Goal: Task Accomplishment & Management: Use online tool/utility

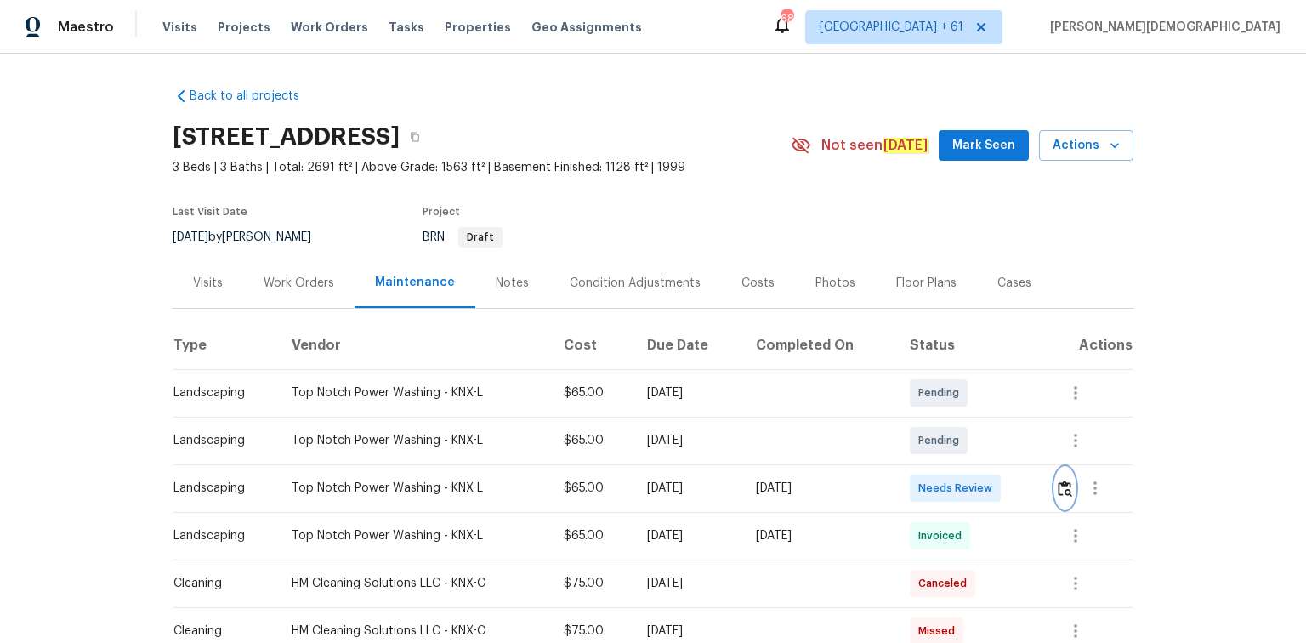
click at [1065, 481] on img "button" at bounding box center [1065, 488] width 14 height 16
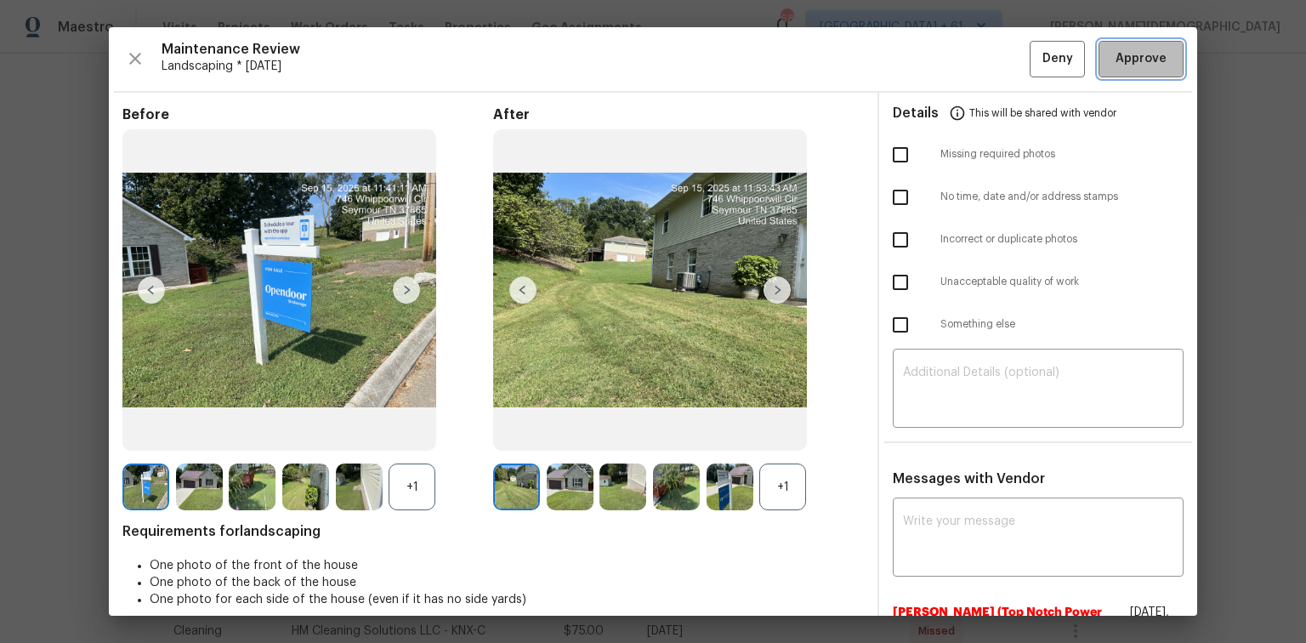
drag, startPoint x: 1099, startPoint y: 65, endPoint x: 792, endPoint y: 340, distance: 411.9
click at [1100, 62] on button "Approve" at bounding box center [1141, 59] width 85 height 37
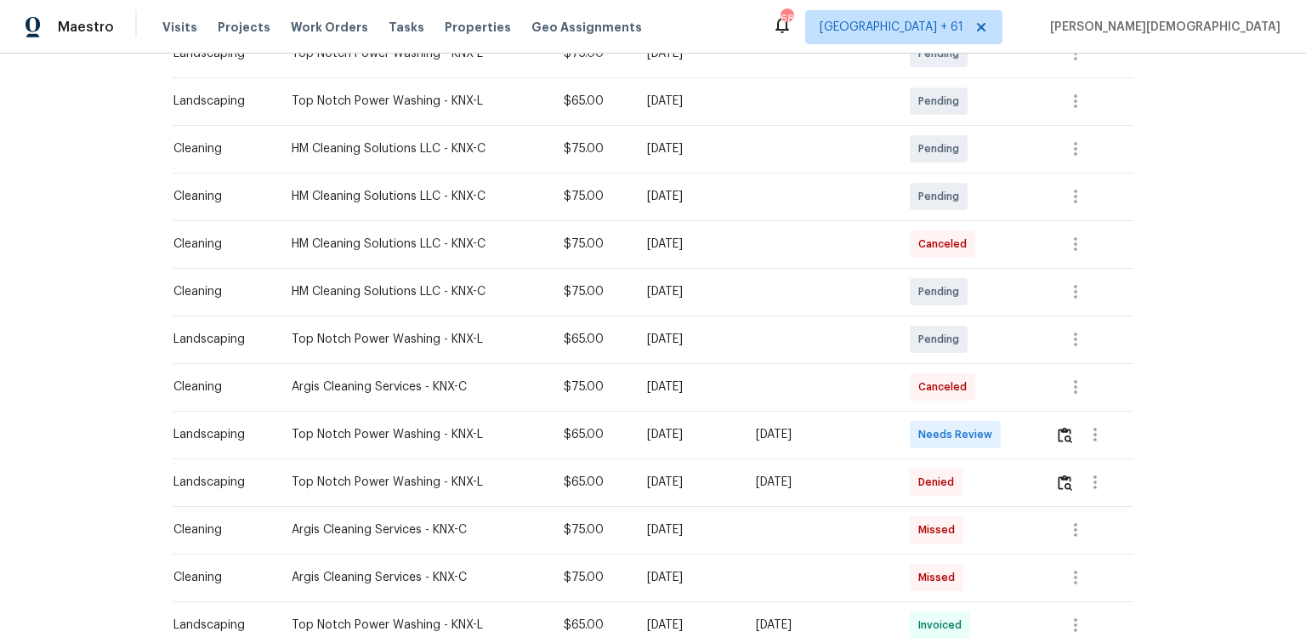
scroll to position [340, 0]
click at [929, 429] on button "button" at bounding box center [1065, 433] width 20 height 41
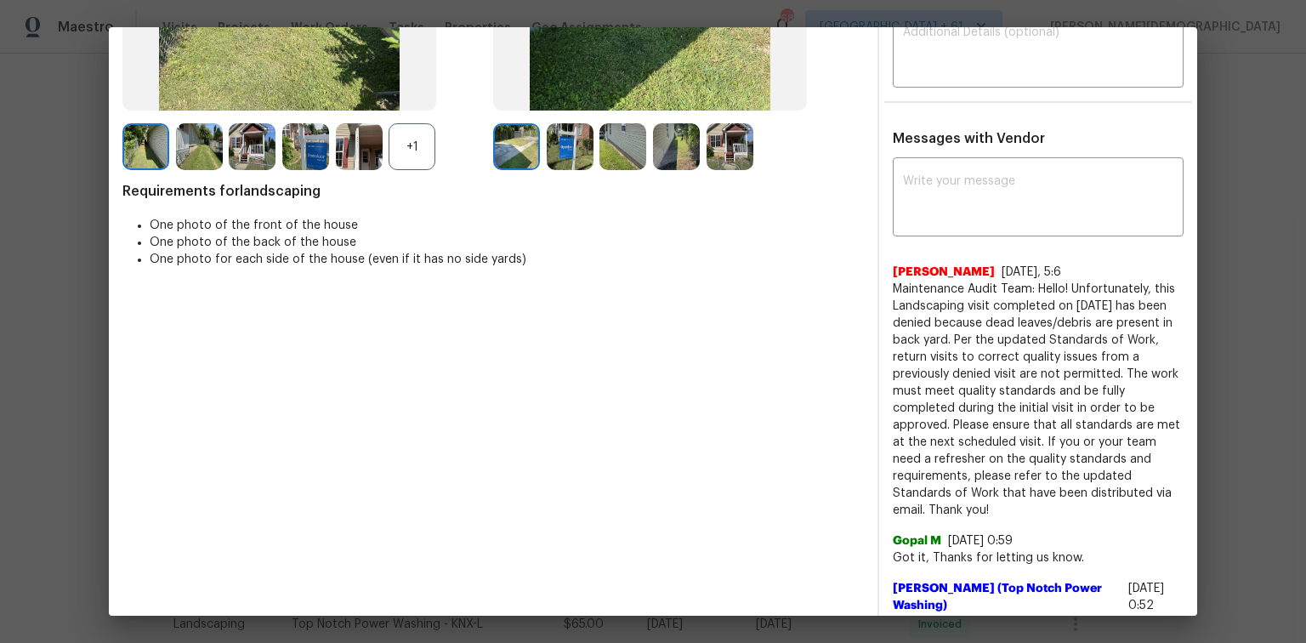
scroll to position [0, 0]
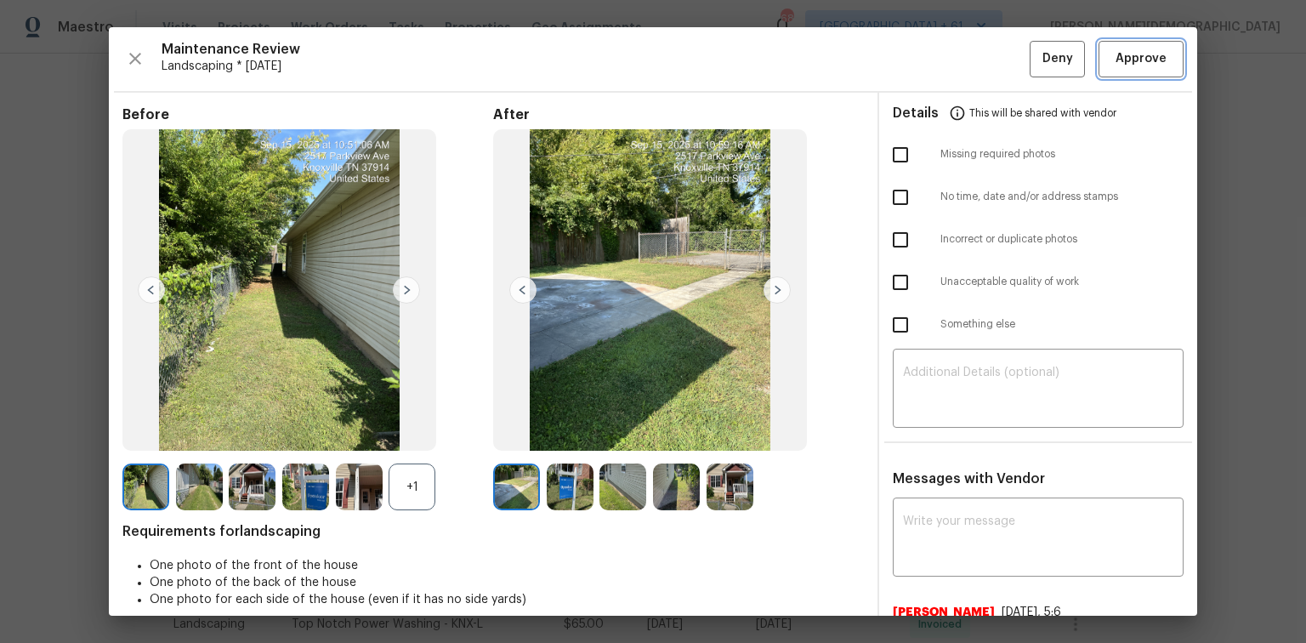
click at [929, 54] on span "Approve" at bounding box center [1141, 58] width 51 height 21
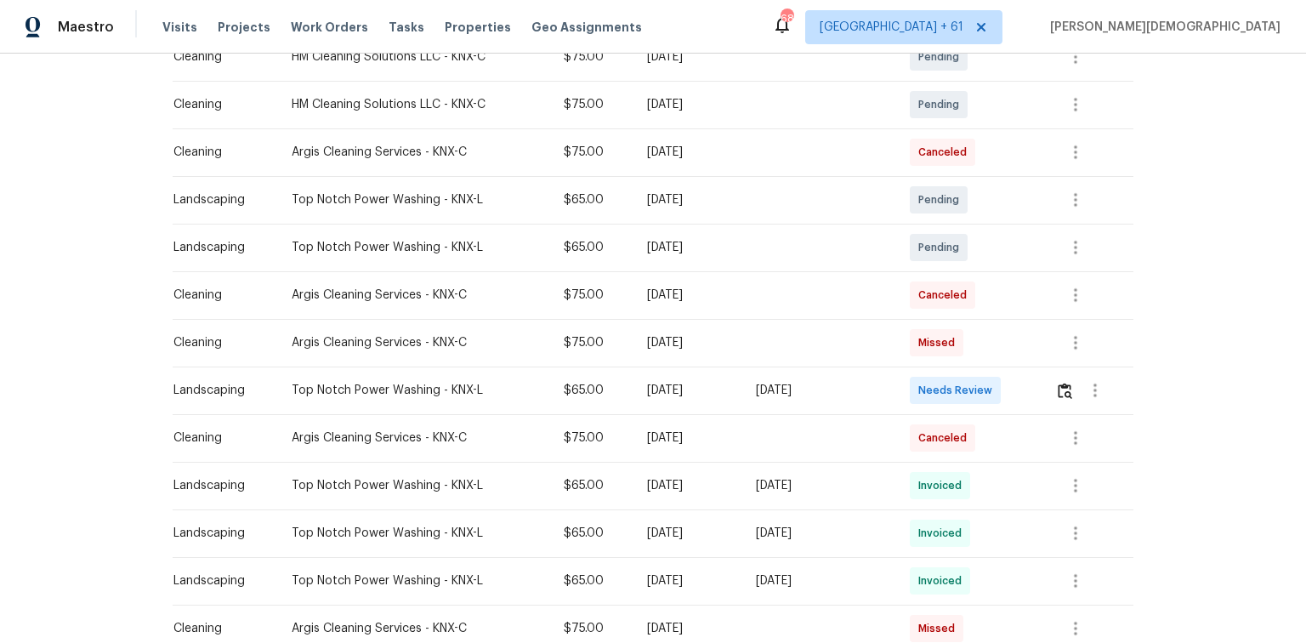
scroll to position [340, 0]
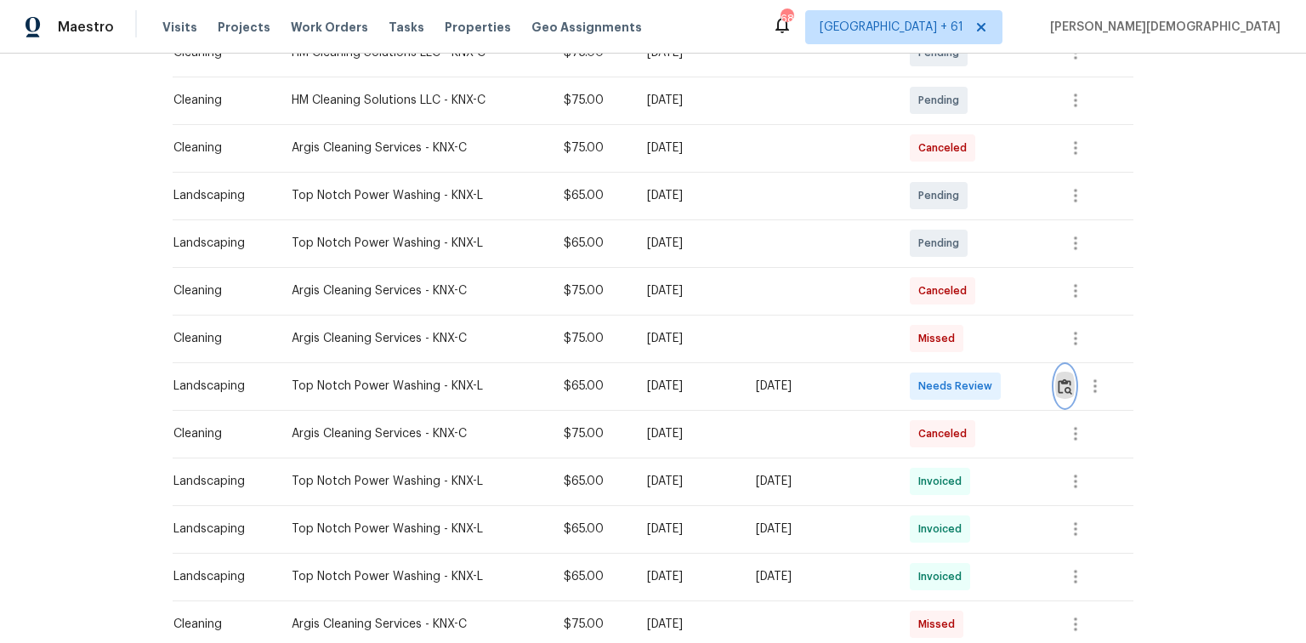
click at [929, 366] on button "button" at bounding box center [1065, 386] width 20 height 41
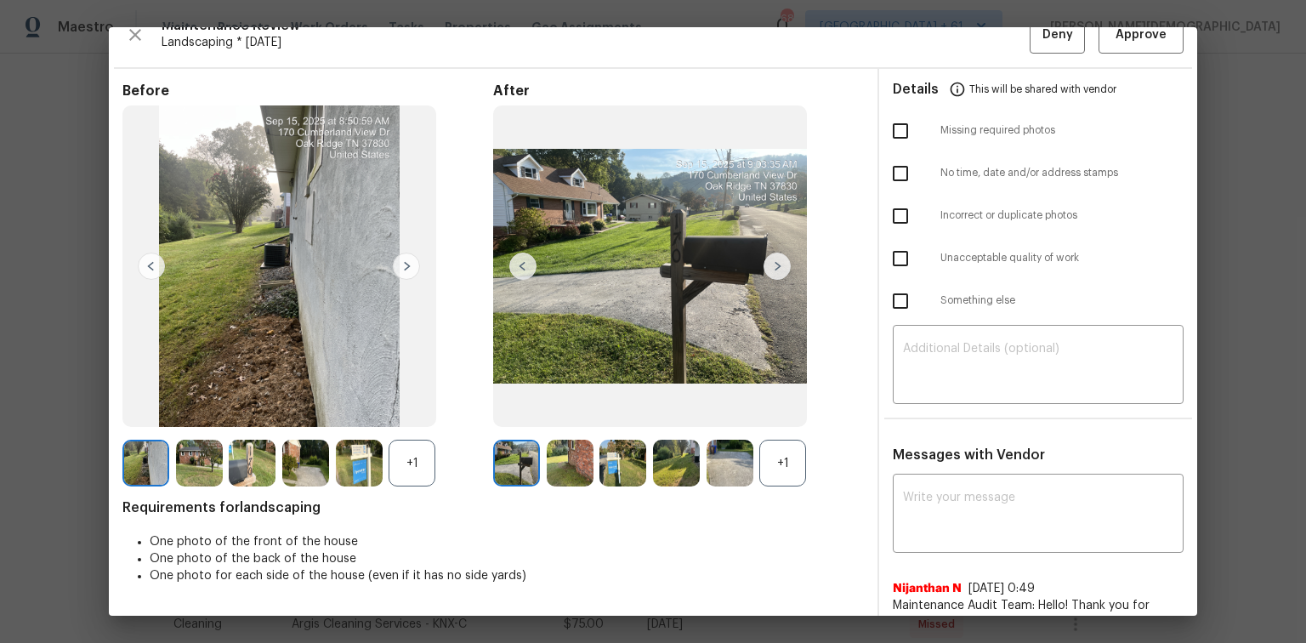
scroll to position [0, 0]
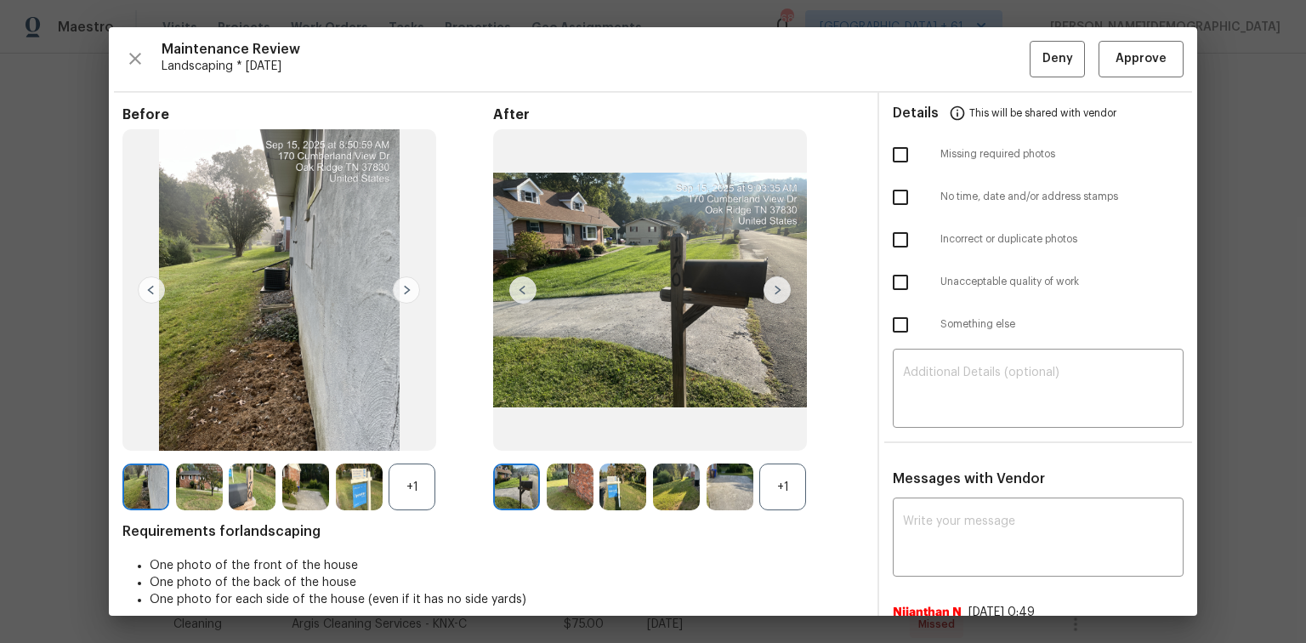
click at [776, 287] on img at bounding box center [777, 289] width 27 height 27
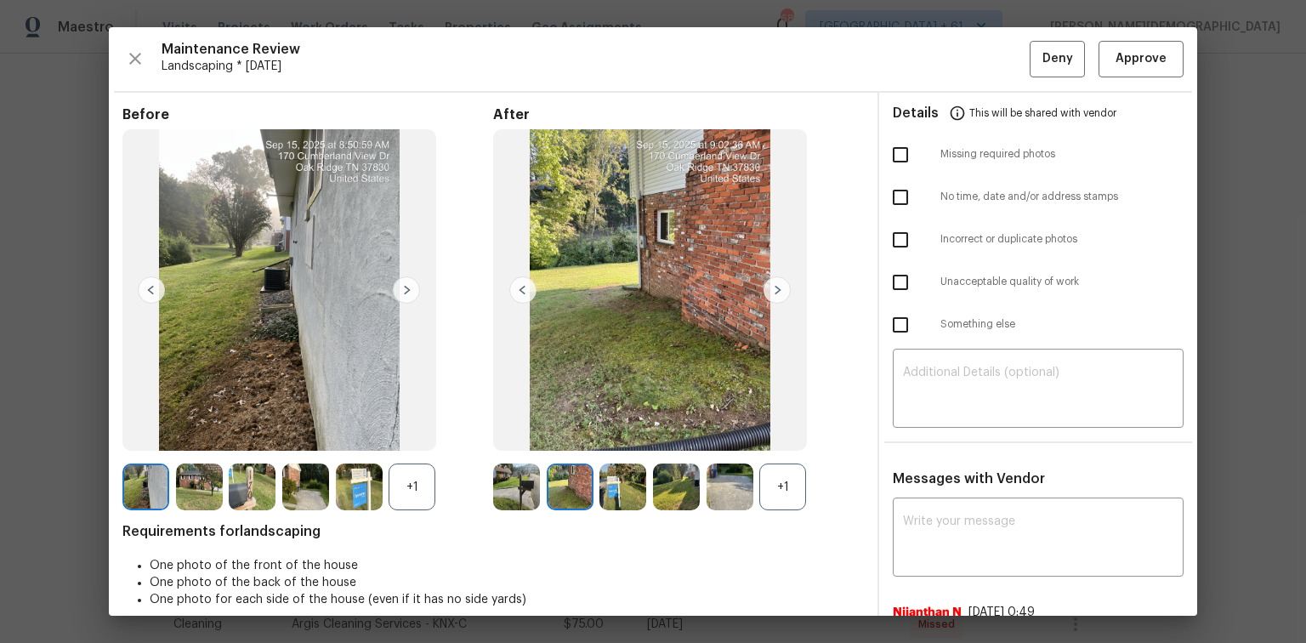
click at [770, 287] on img at bounding box center [777, 289] width 27 height 27
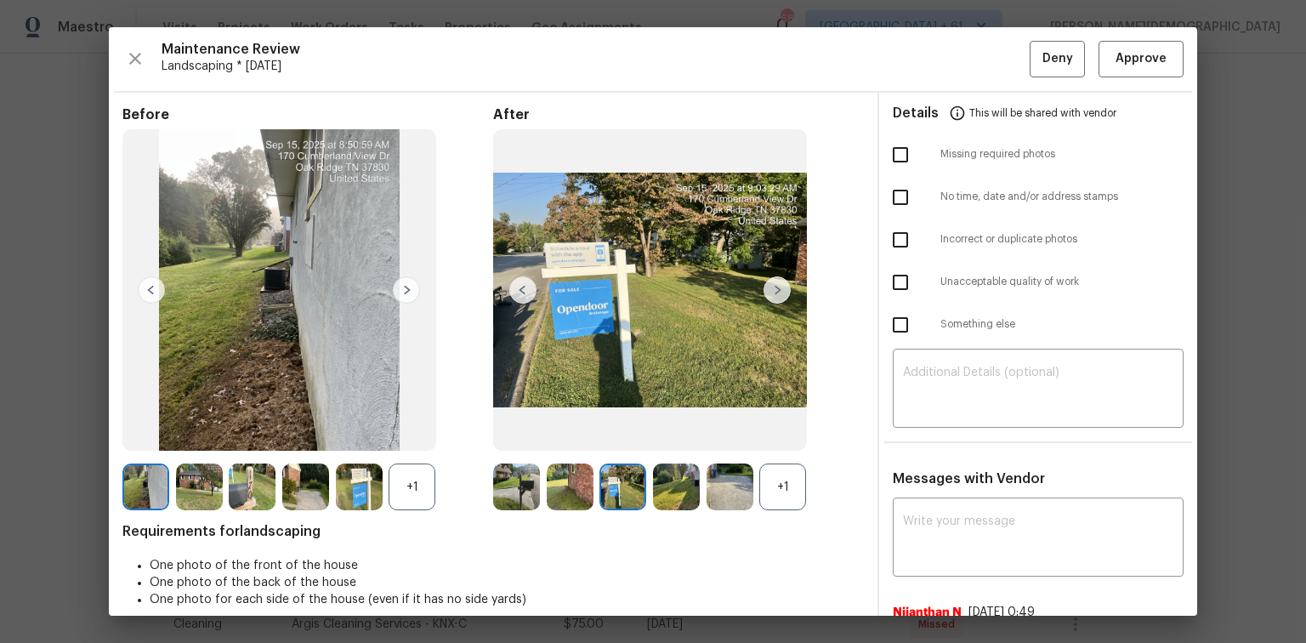
click at [769, 287] on img at bounding box center [777, 289] width 27 height 27
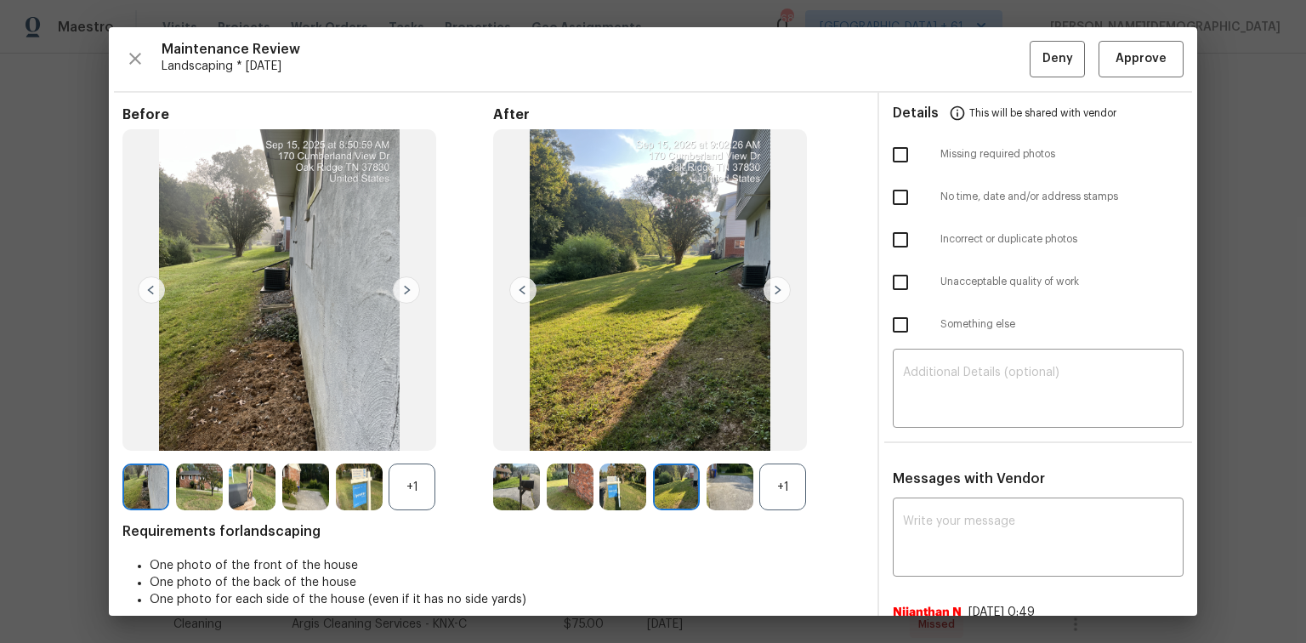
click at [769, 287] on img at bounding box center [777, 289] width 27 height 27
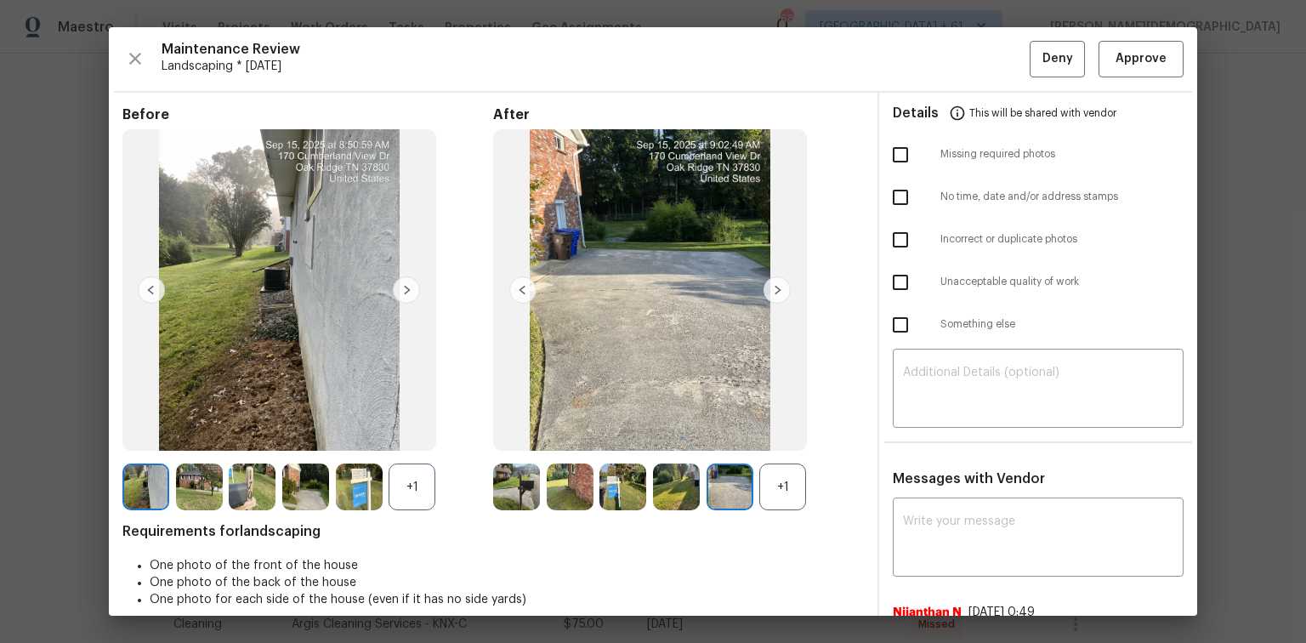
click at [769, 287] on img at bounding box center [777, 289] width 27 height 27
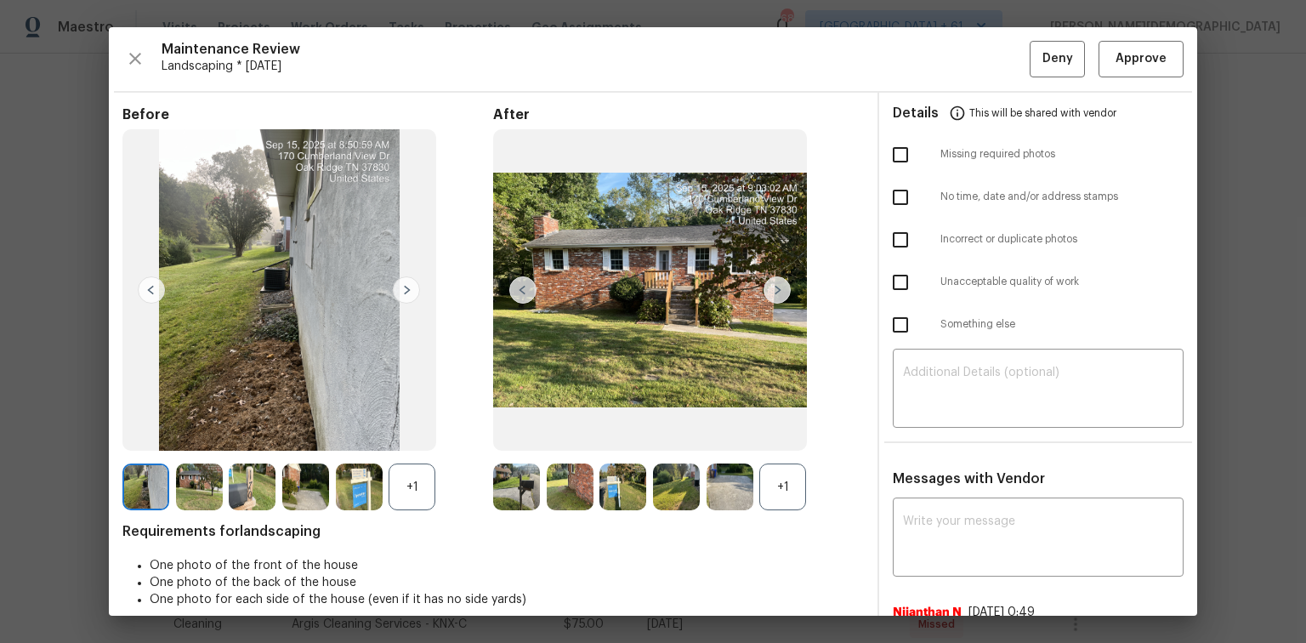
click at [769, 287] on img at bounding box center [777, 289] width 27 height 27
click at [518, 296] on img at bounding box center [522, 289] width 27 height 27
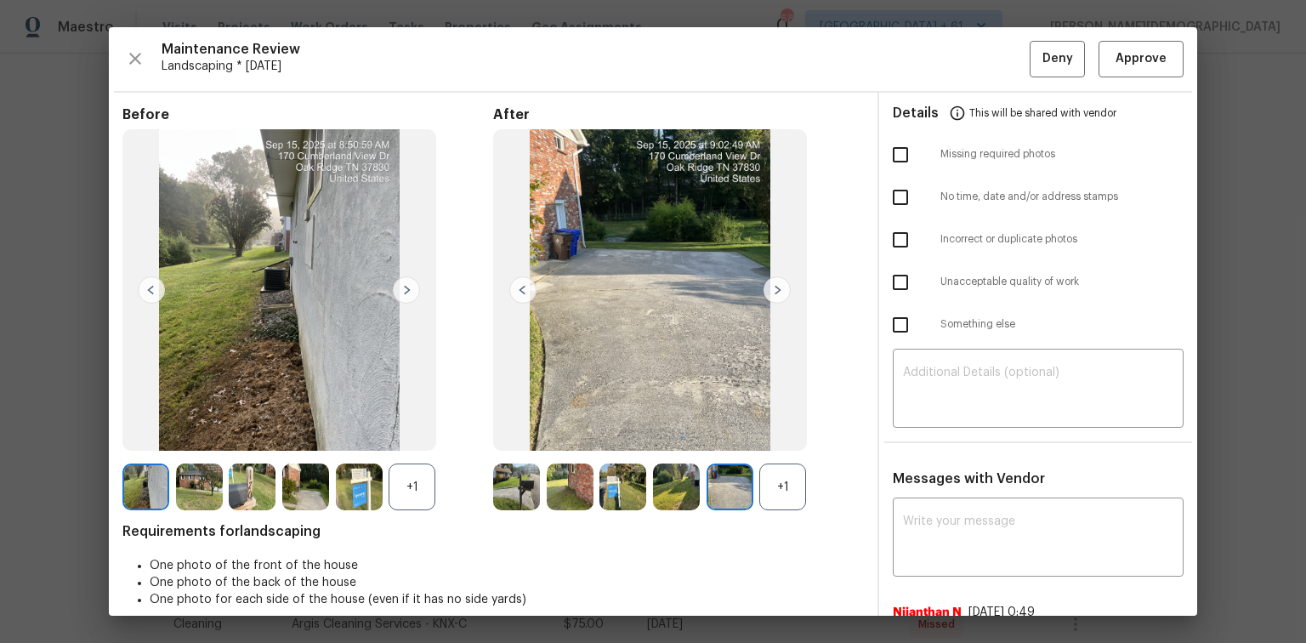
click at [518, 296] on img at bounding box center [522, 289] width 27 height 27
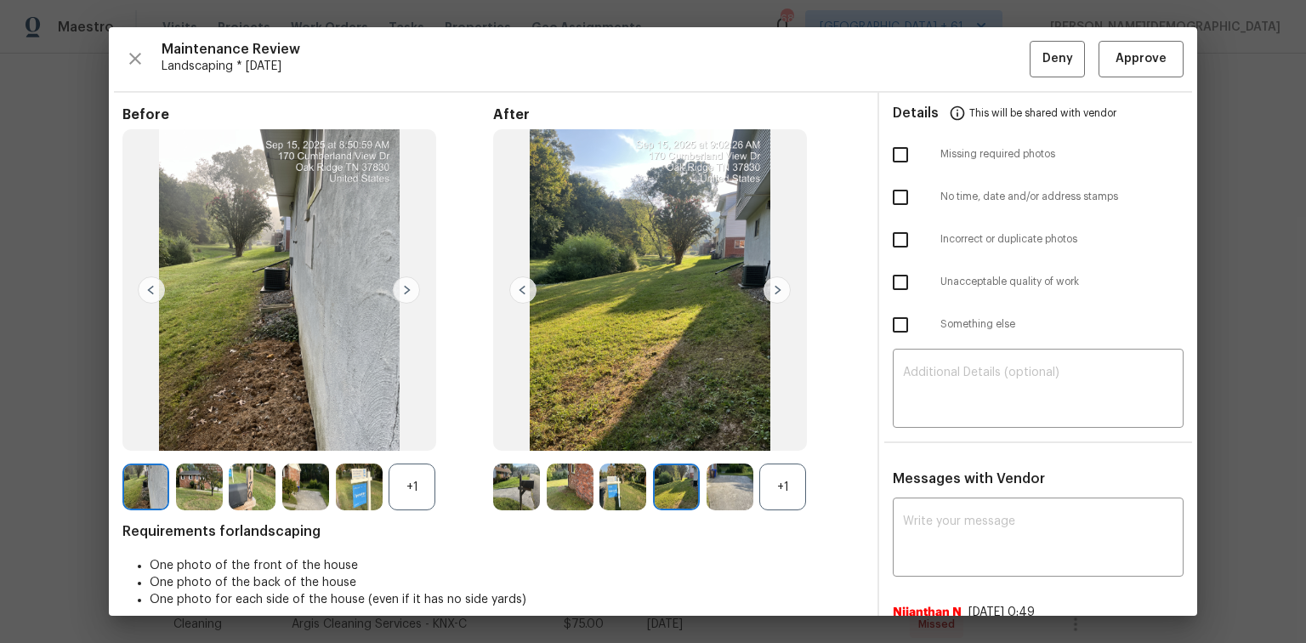
click at [518, 296] on img at bounding box center [522, 289] width 27 height 27
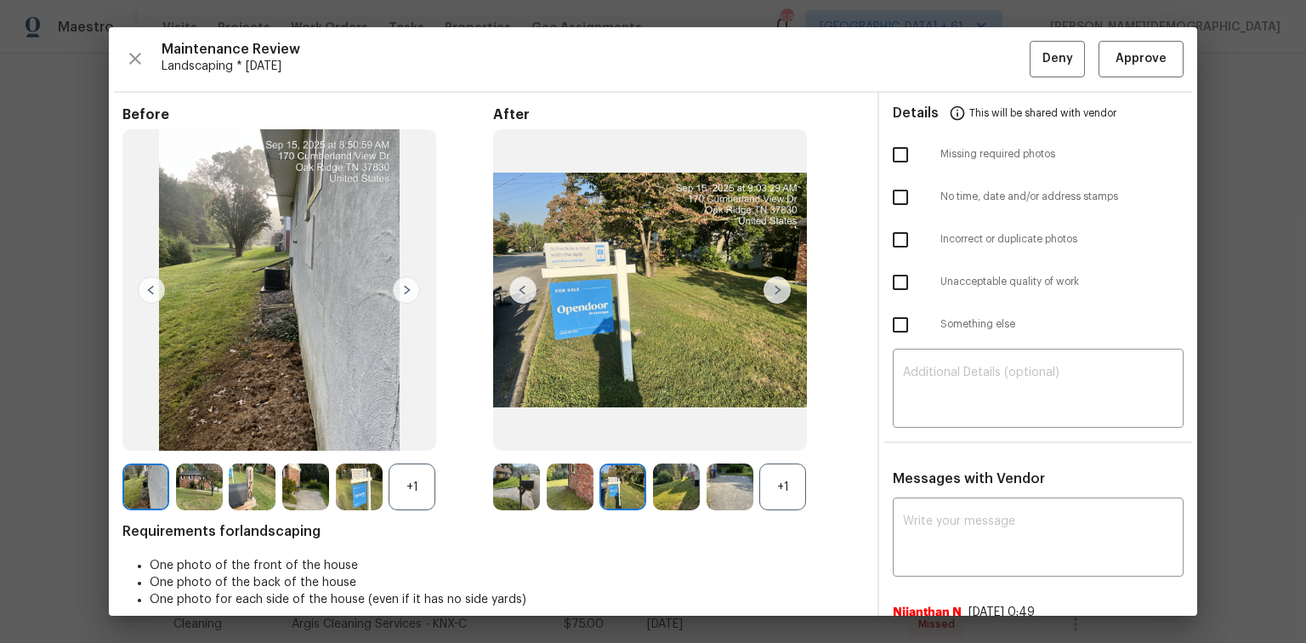
click at [518, 296] on img at bounding box center [522, 289] width 27 height 27
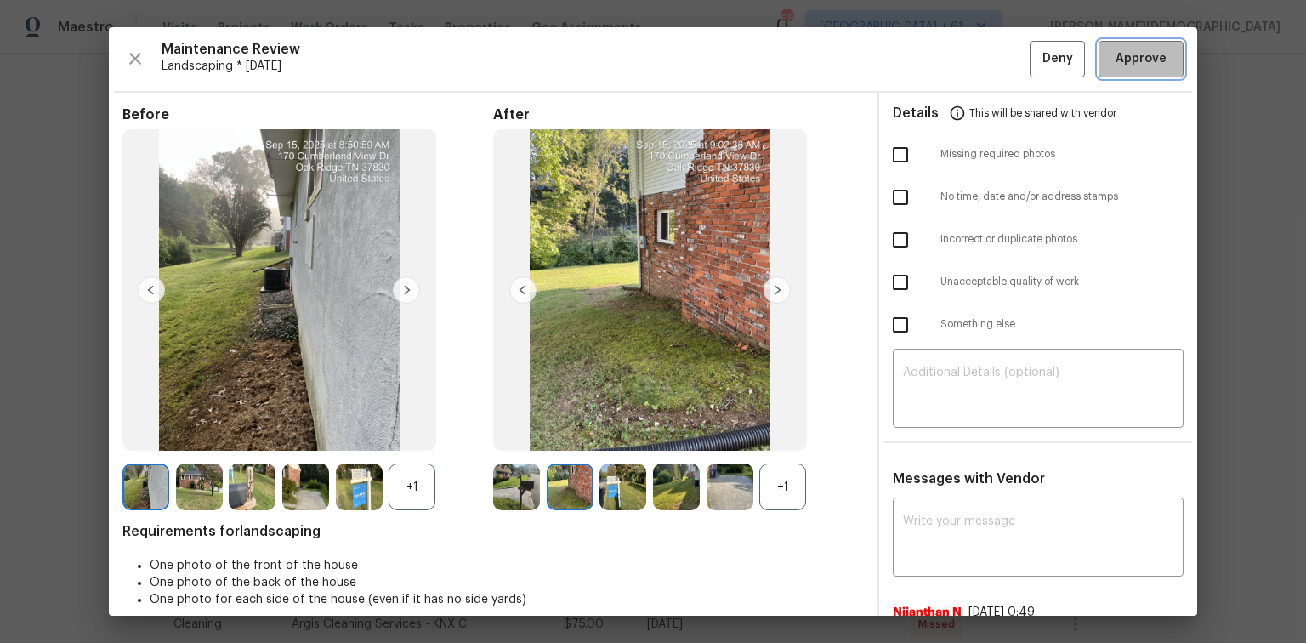
click at [929, 61] on span "Approve" at bounding box center [1141, 58] width 51 height 21
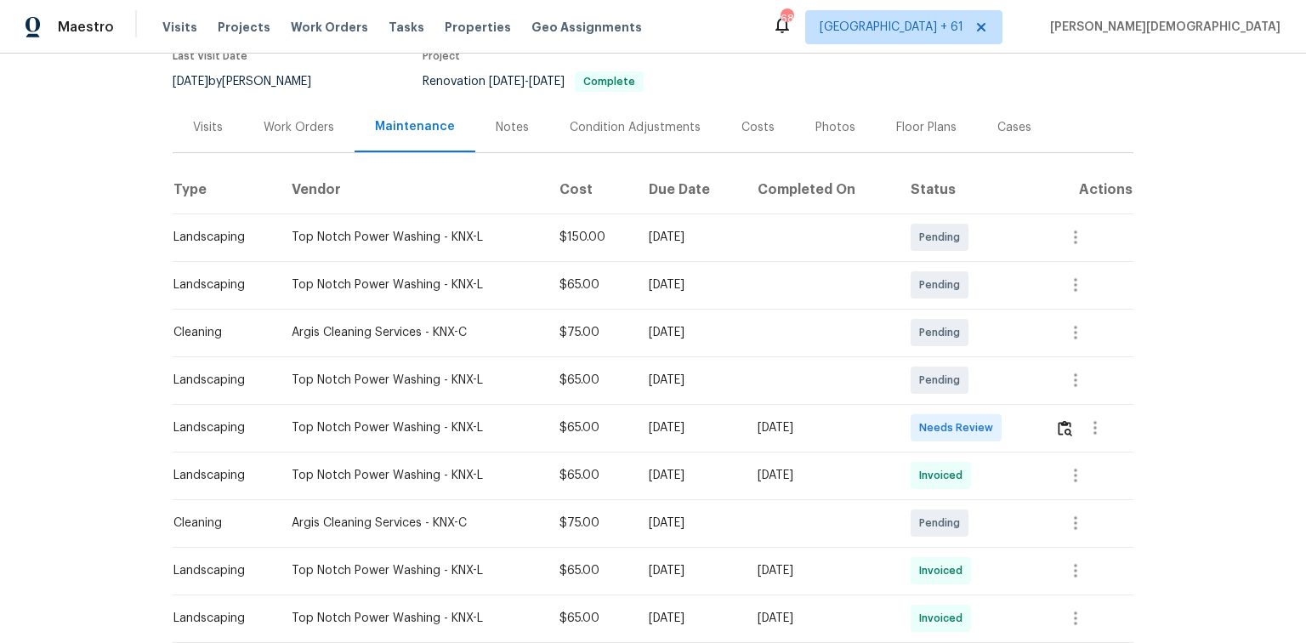
scroll to position [340, 0]
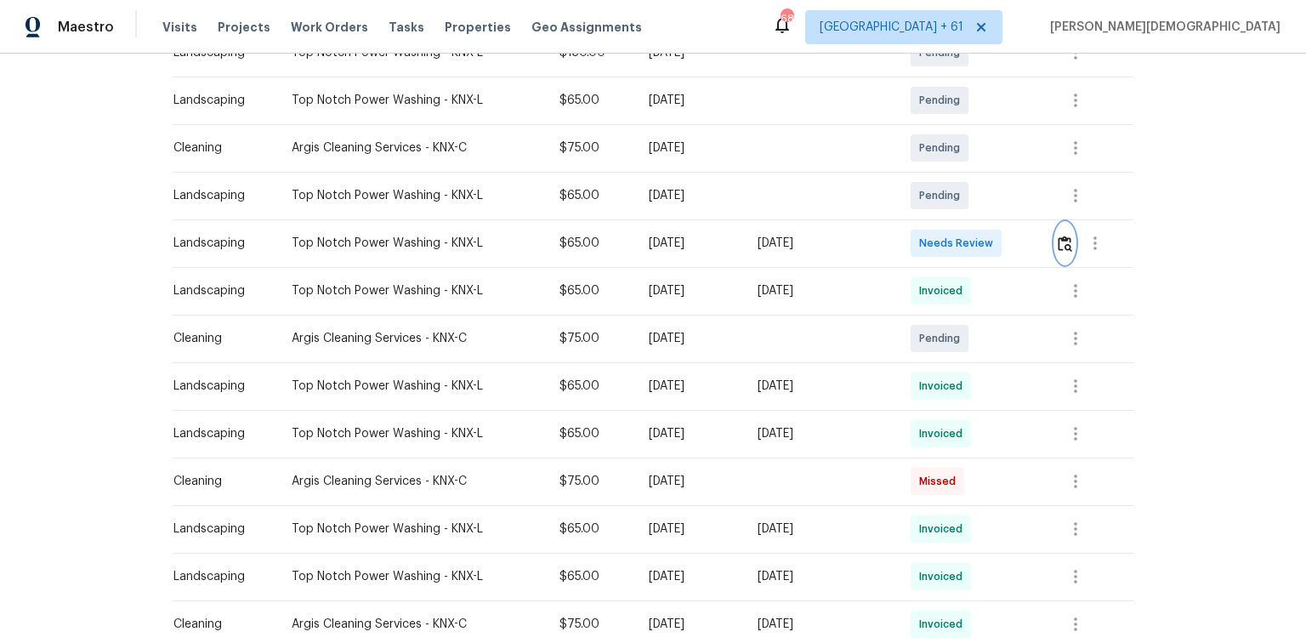
click at [929, 236] on img "button" at bounding box center [1065, 244] width 14 height 16
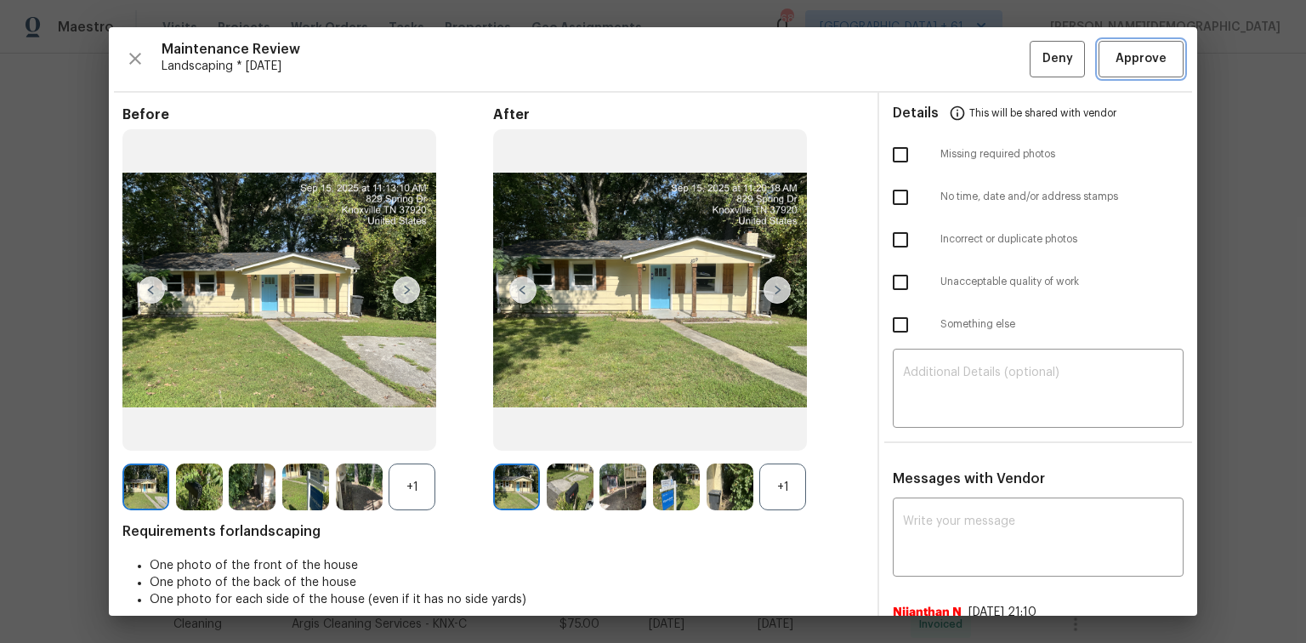
click at [929, 61] on span "Approve" at bounding box center [1141, 58] width 51 height 21
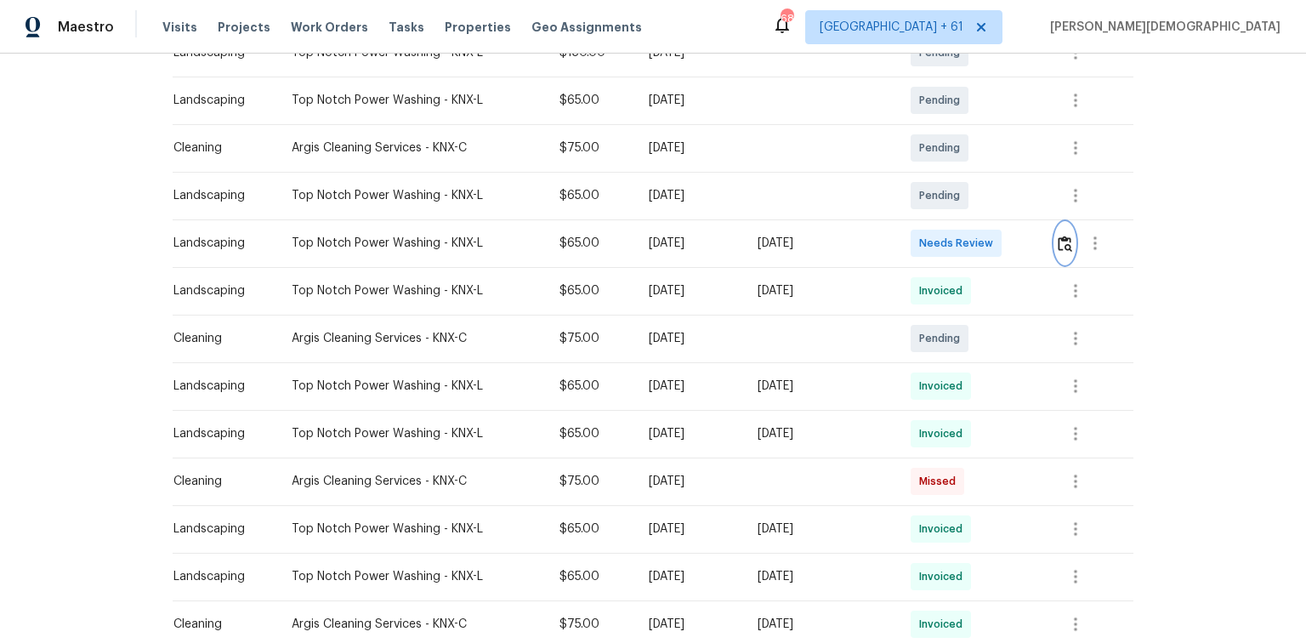
click at [929, 223] on button "button" at bounding box center [1065, 243] width 20 height 41
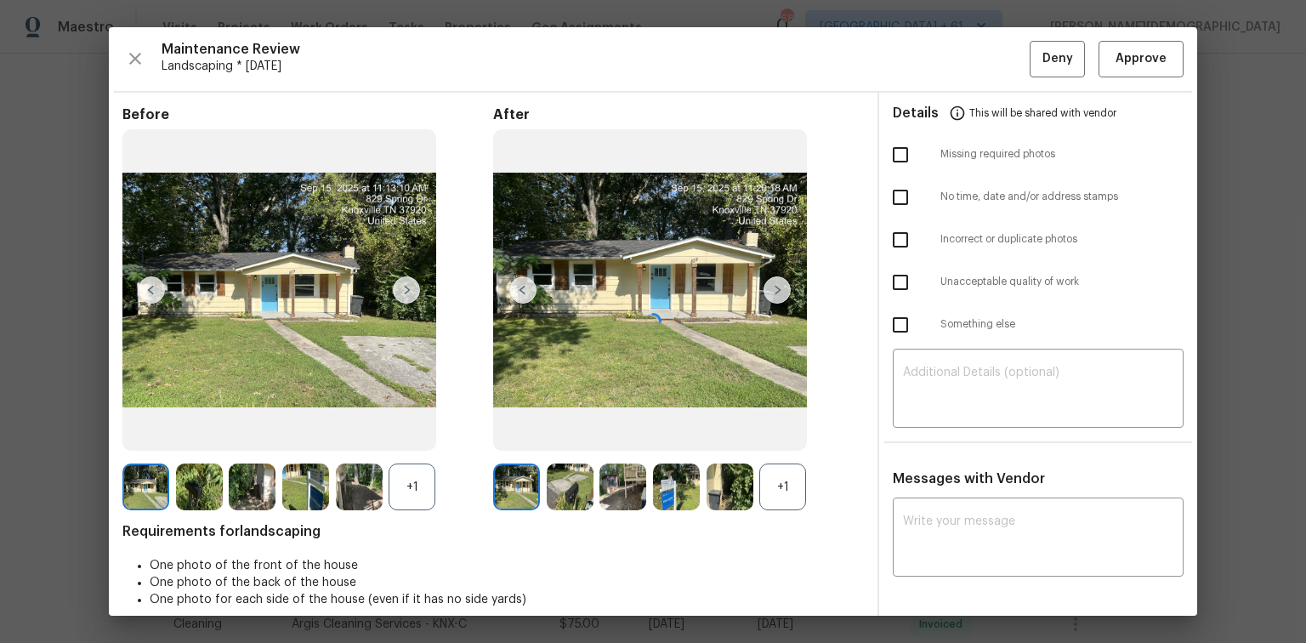
click at [929, 83] on div "Maintenance Review Landscaping * Mon, Sep 15 Deny Approve Before +1 After +1 Re…" at bounding box center [653, 321] width 1089 height 588
click at [929, 55] on span "Approve" at bounding box center [1141, 58] width 51 height 21
click at [929, 59] on span "Approve" at bounding box center [1141, 58] width 51 height 21
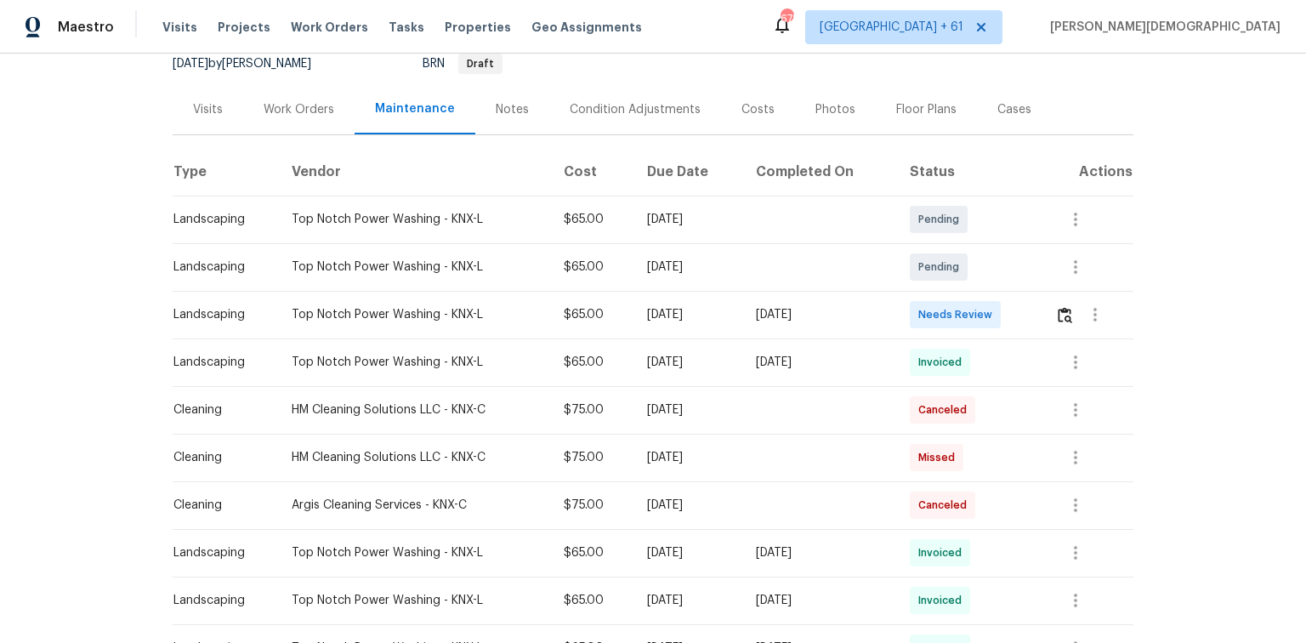
scroll to position [272, 0]
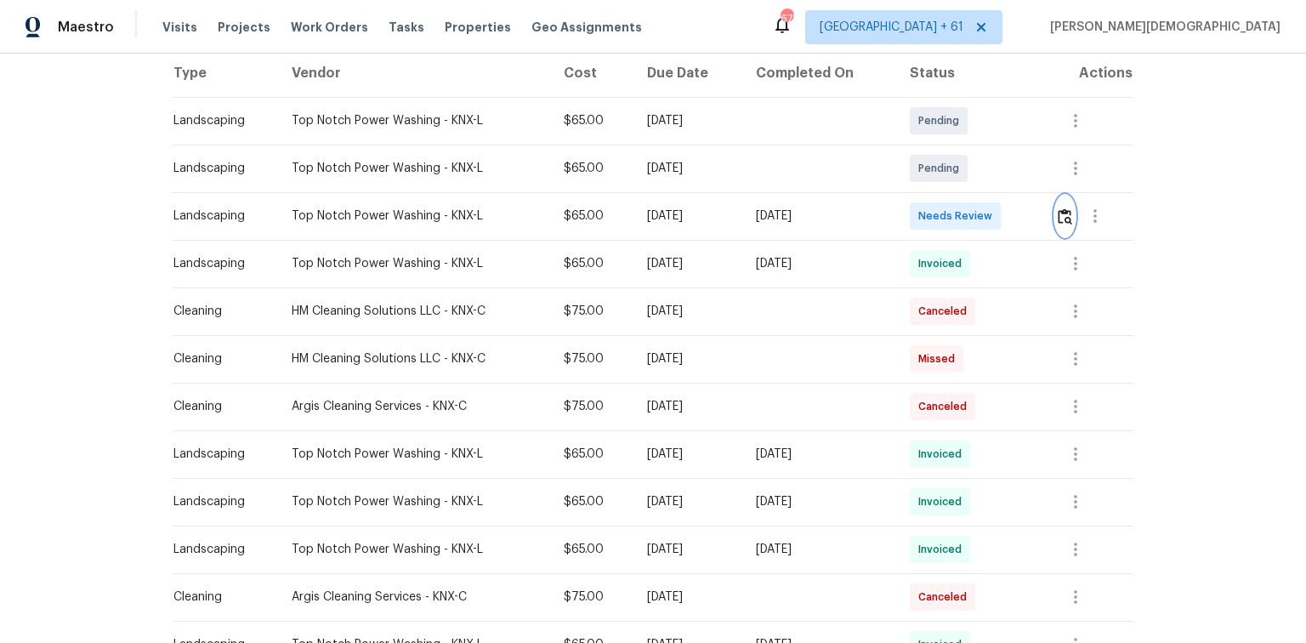
click at [929, 208] on img "button" at bounding box center [1065, 216] width 14 height 16
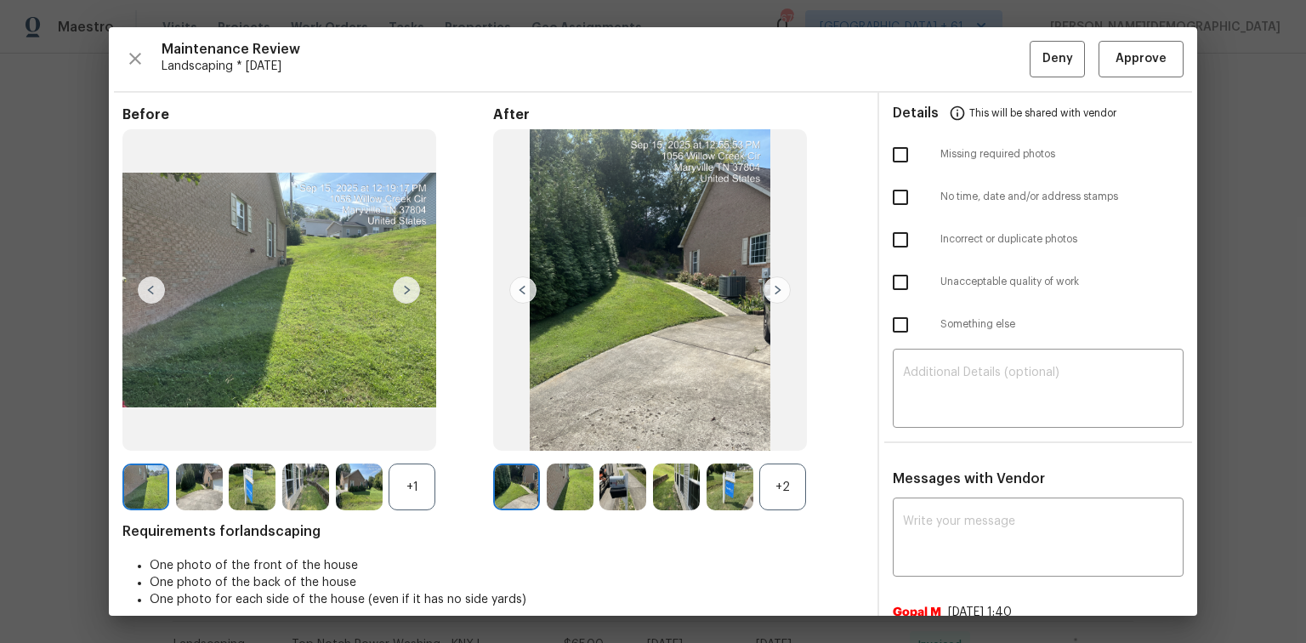
scroll to position [0, 0]
click at [929, 60] on span "Approve" at bounding box center [1141, 58] width 51 height 21
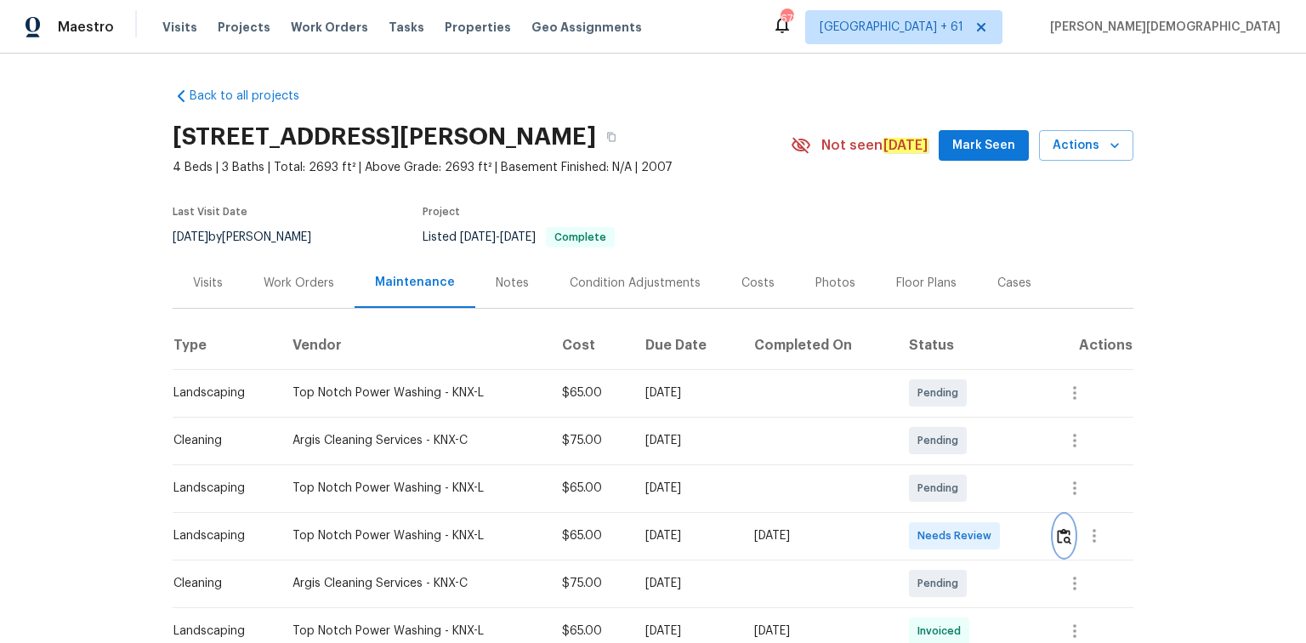
click at [929, 429] on img "button" at bounding box center [1064, 536] width 14 height 16
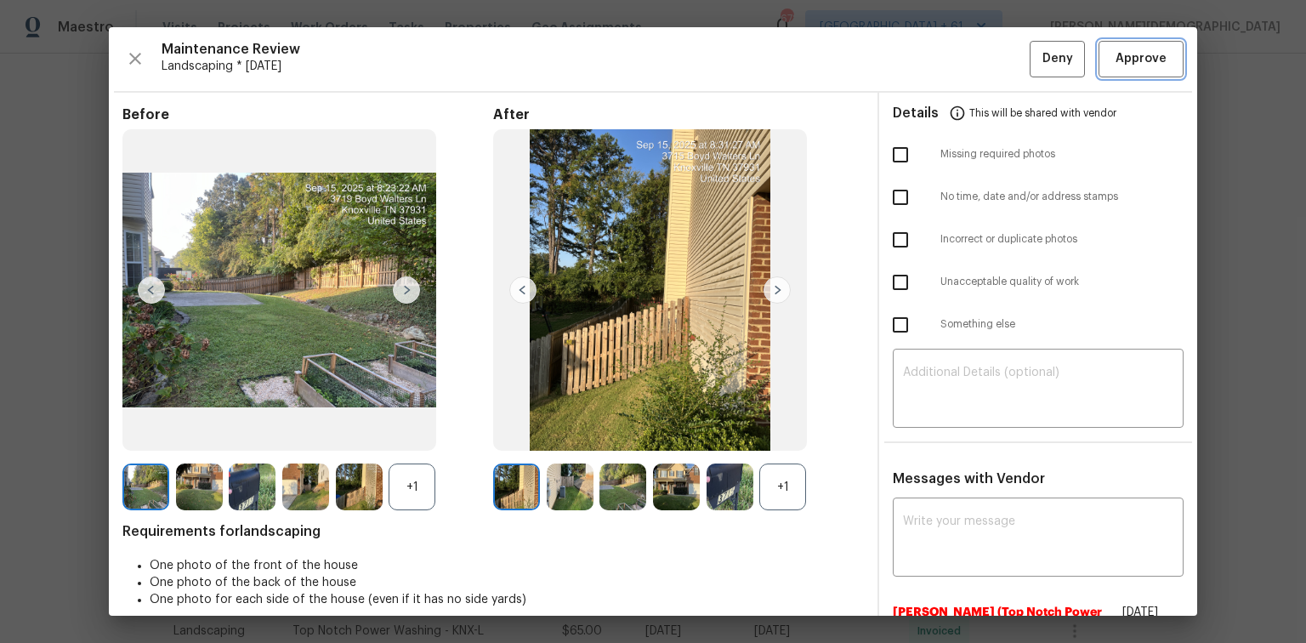
click at [929, 59] on span "Approve" at bounding box center [1141, 58] width 51 height 21
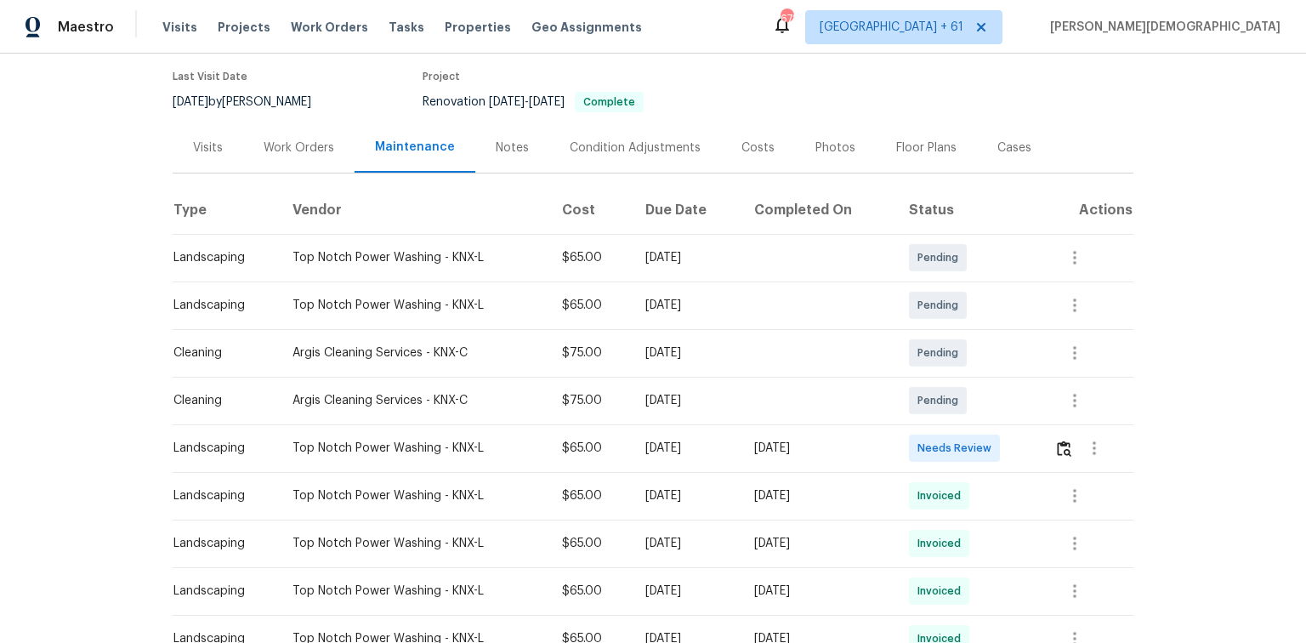
scroll to position [136, 0]
click at [929, 429] on img "button" at bounding box center [1064, 448] width 14 height 16
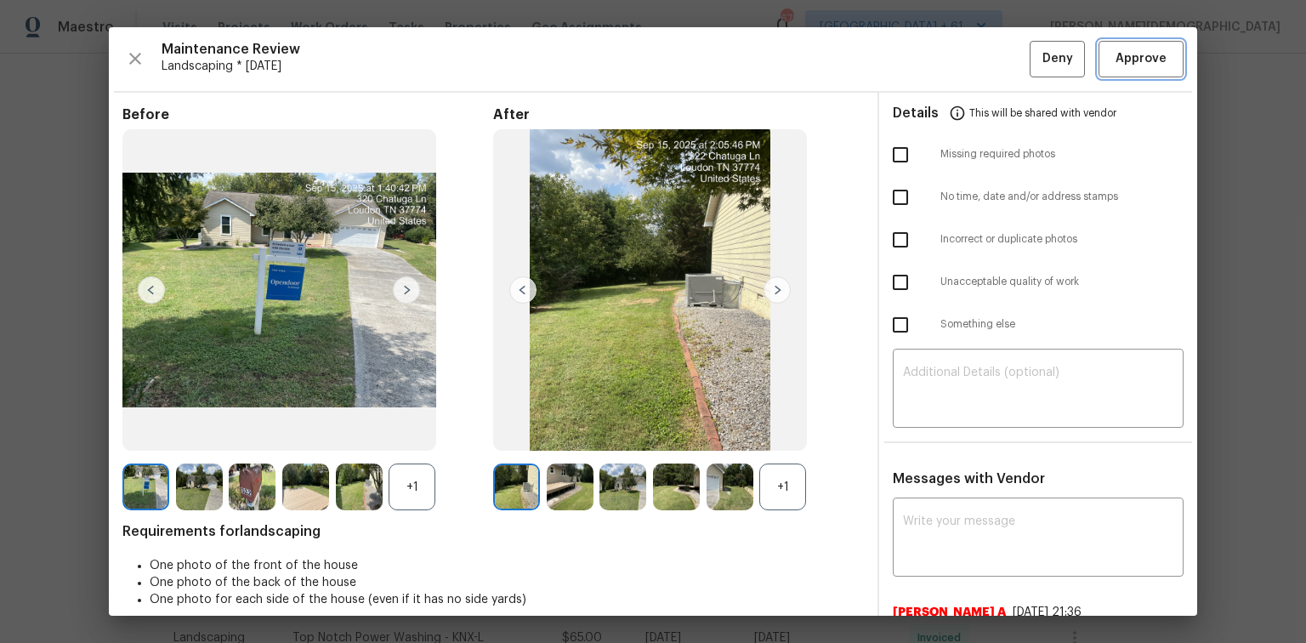
click at [929, 64] on span "Approve" at bounding box center [1141, 58] width 51 height 21
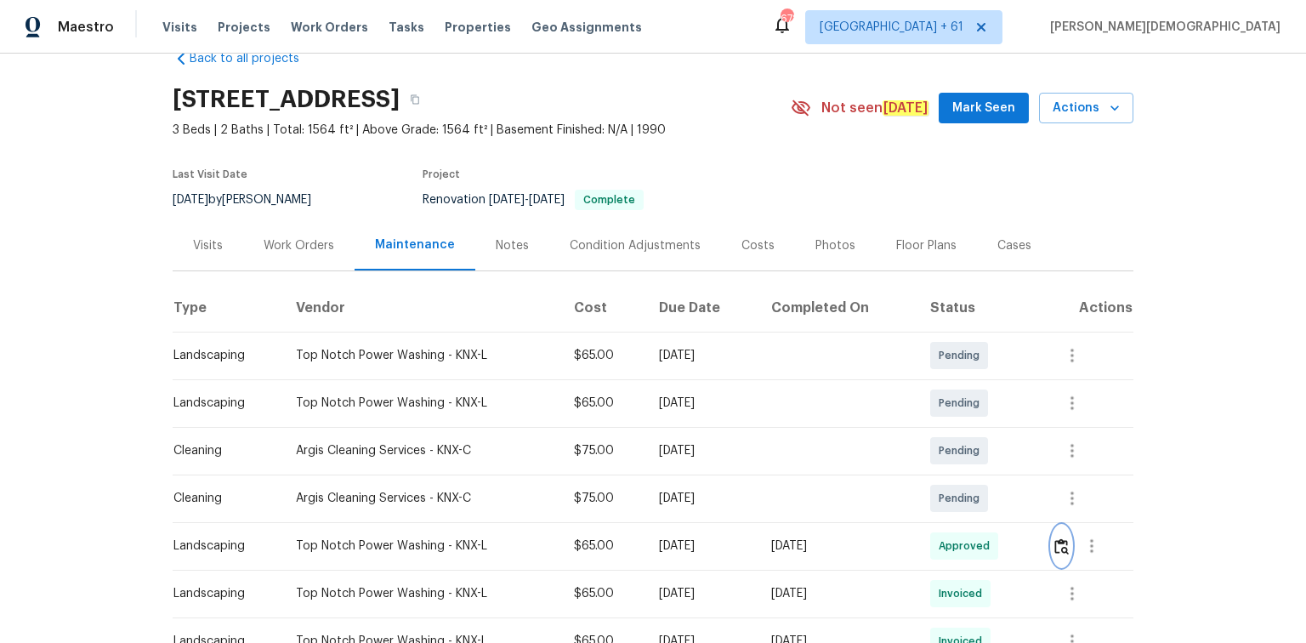
scroll to position [0, 0]
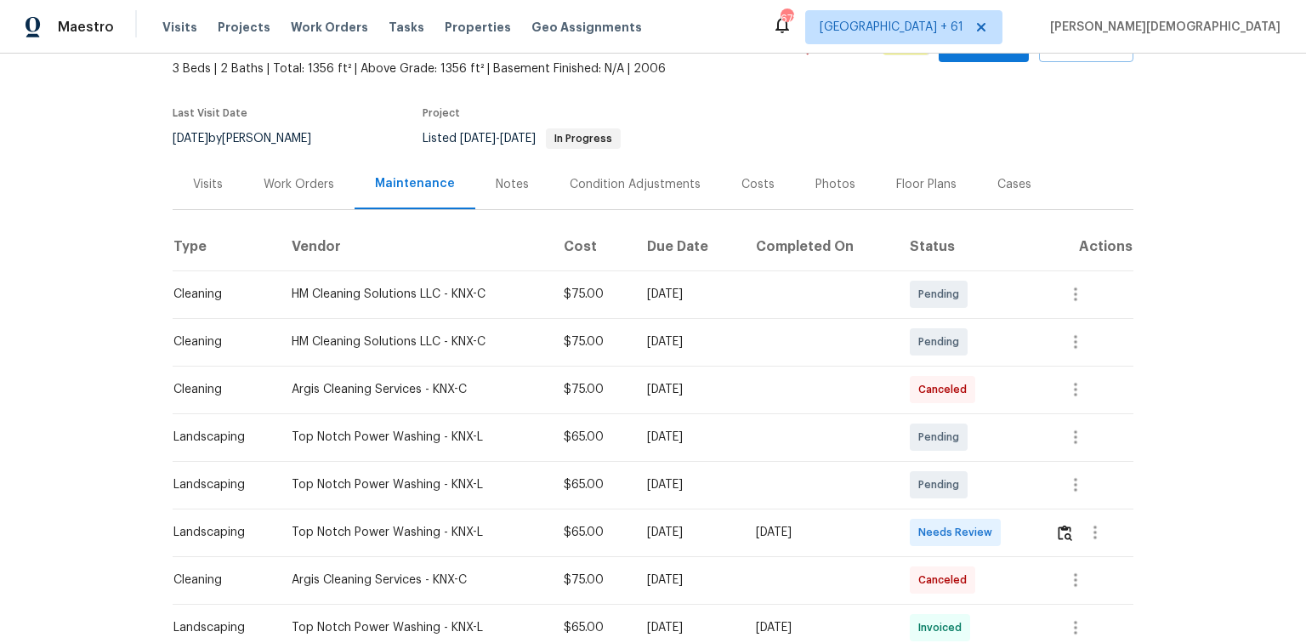
scroll to position [204, 0]
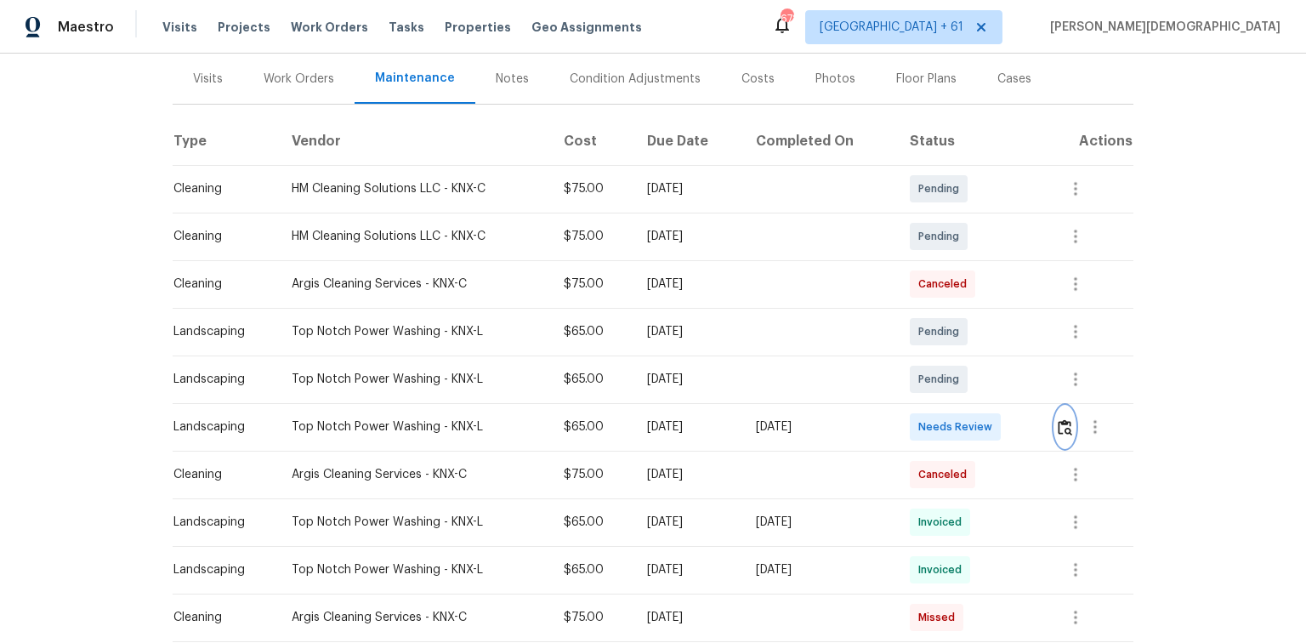
click at [929, 425] on img "button" at bounding box center [1065, 427] width 14 height 16
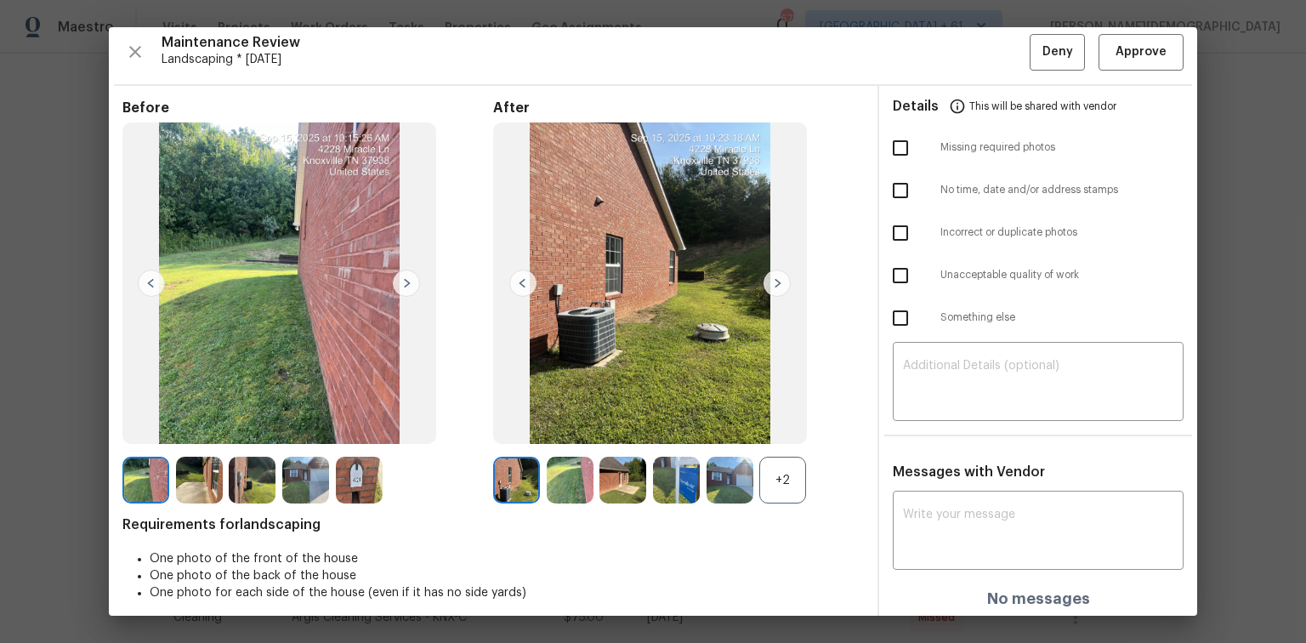
scroll to position [0, 0]
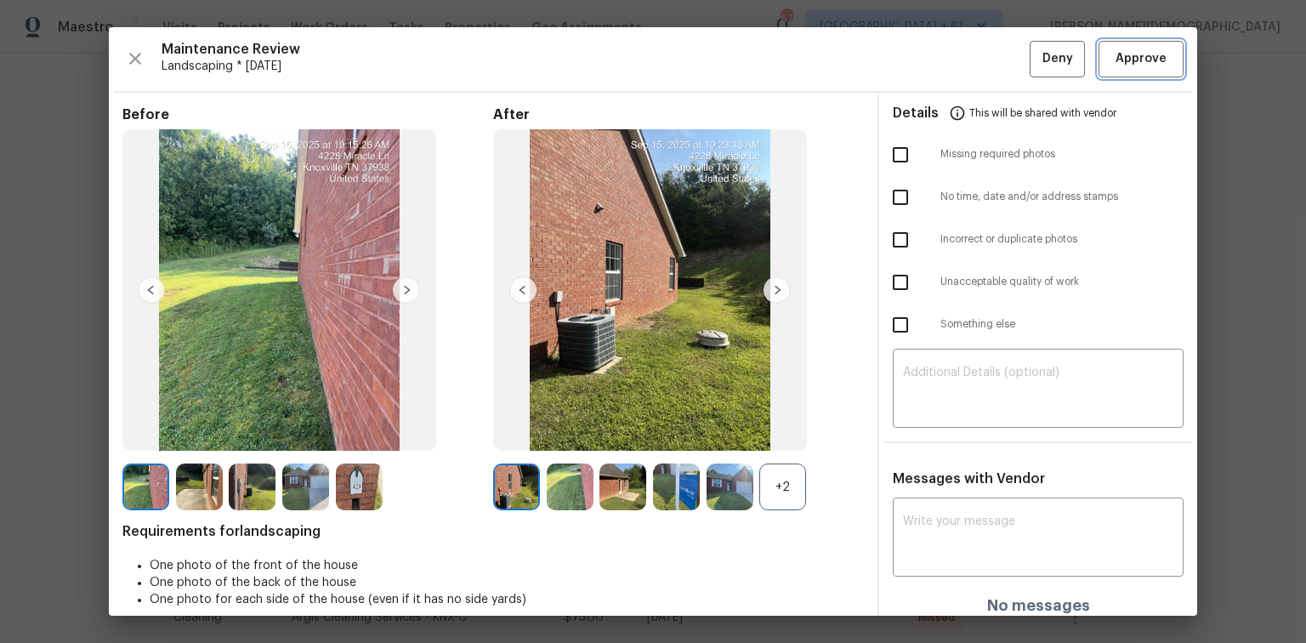
click at [929, 51] on span "Approve" at bounding box center [1141, 58] width 51 height 21
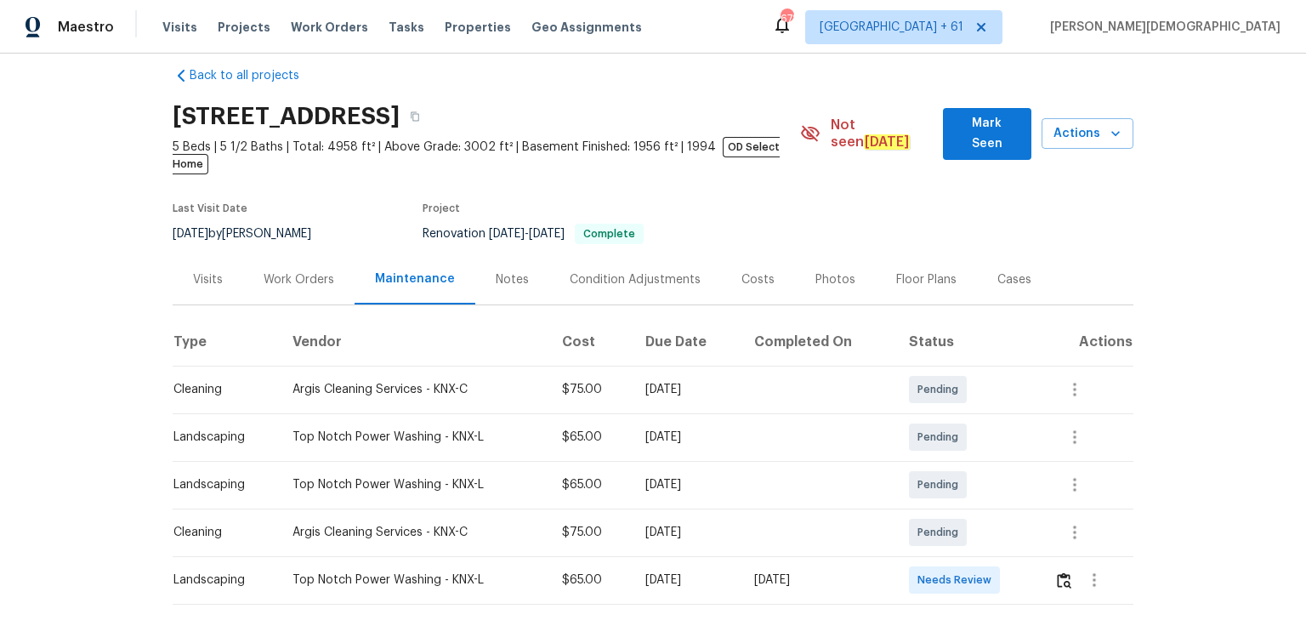
scroll to position [68, 0]
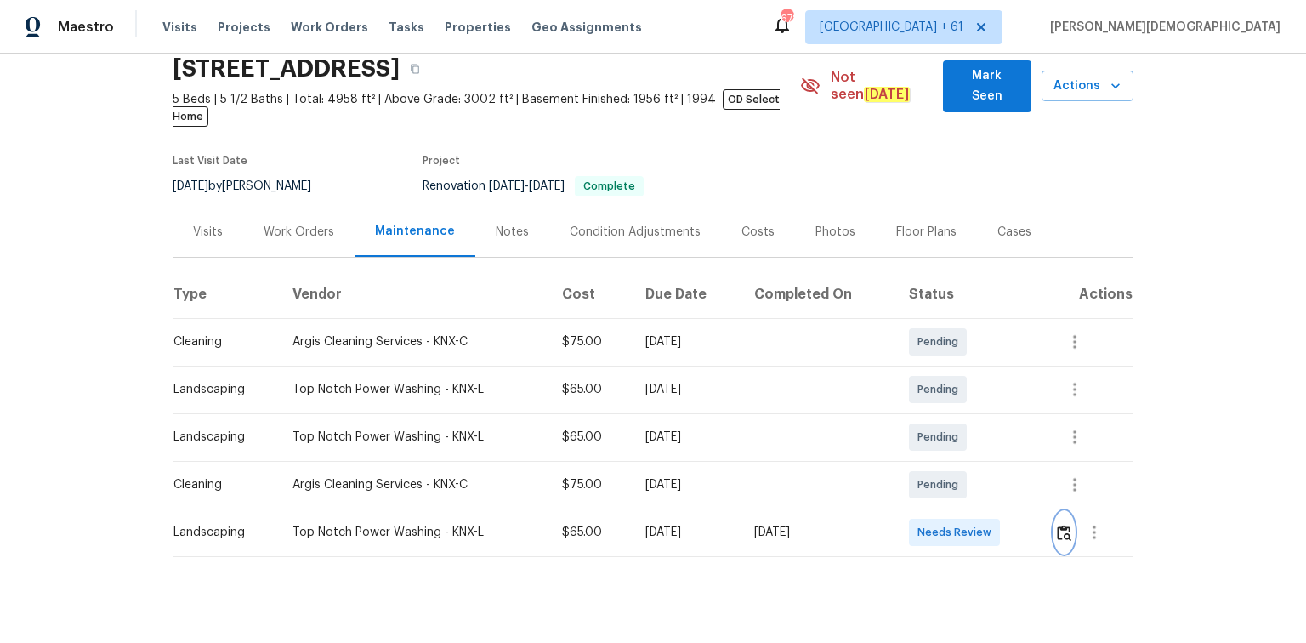
click at [929, 429] on img "button" at bounding box center [1064, 533] width 14 height 16
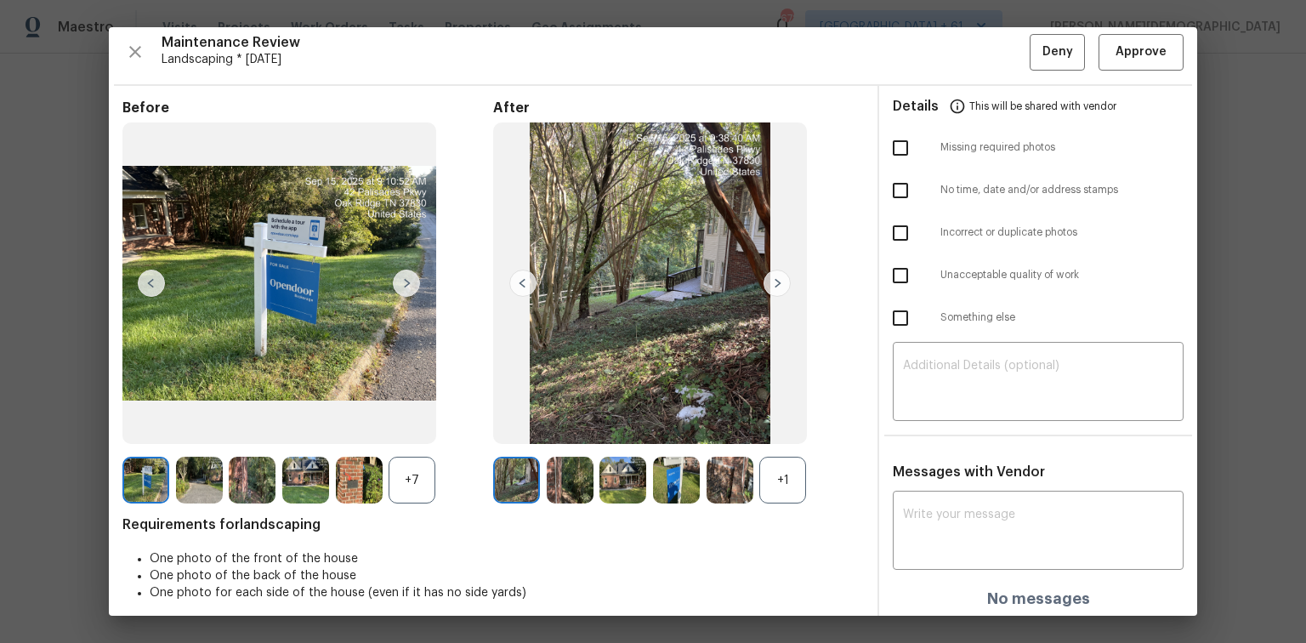
scroll to position [14, 0]
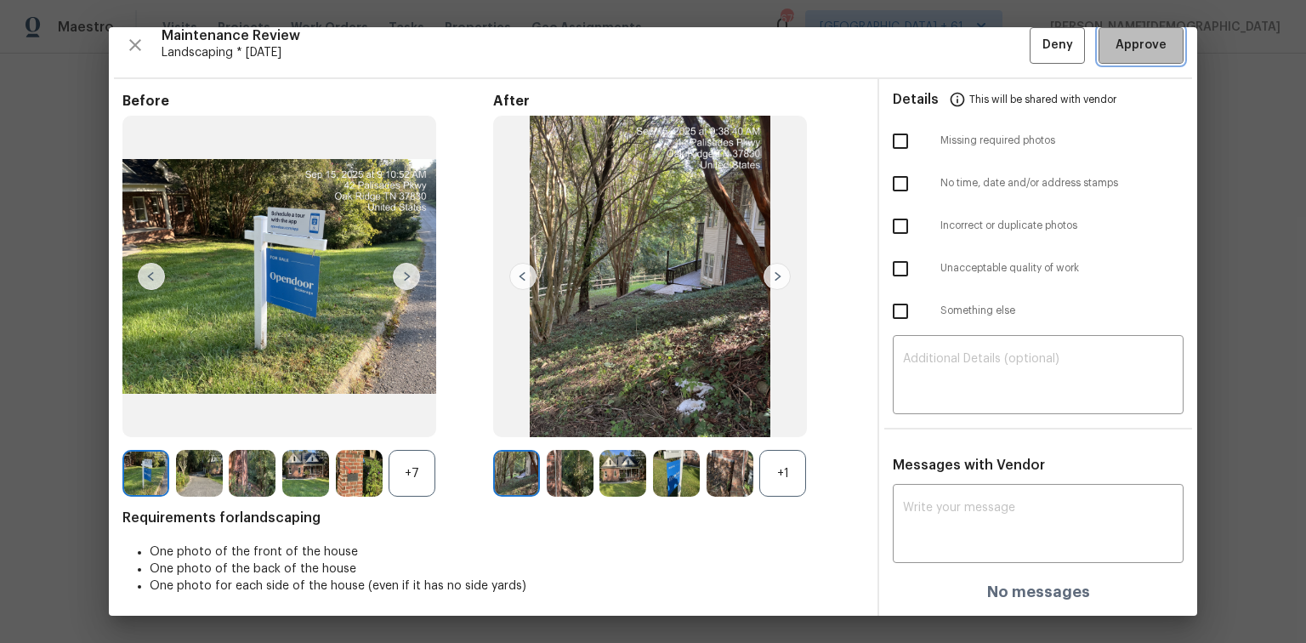
click at [929, 37] on span "Approve" at bounding box center [1141, 45] width 51 height 21
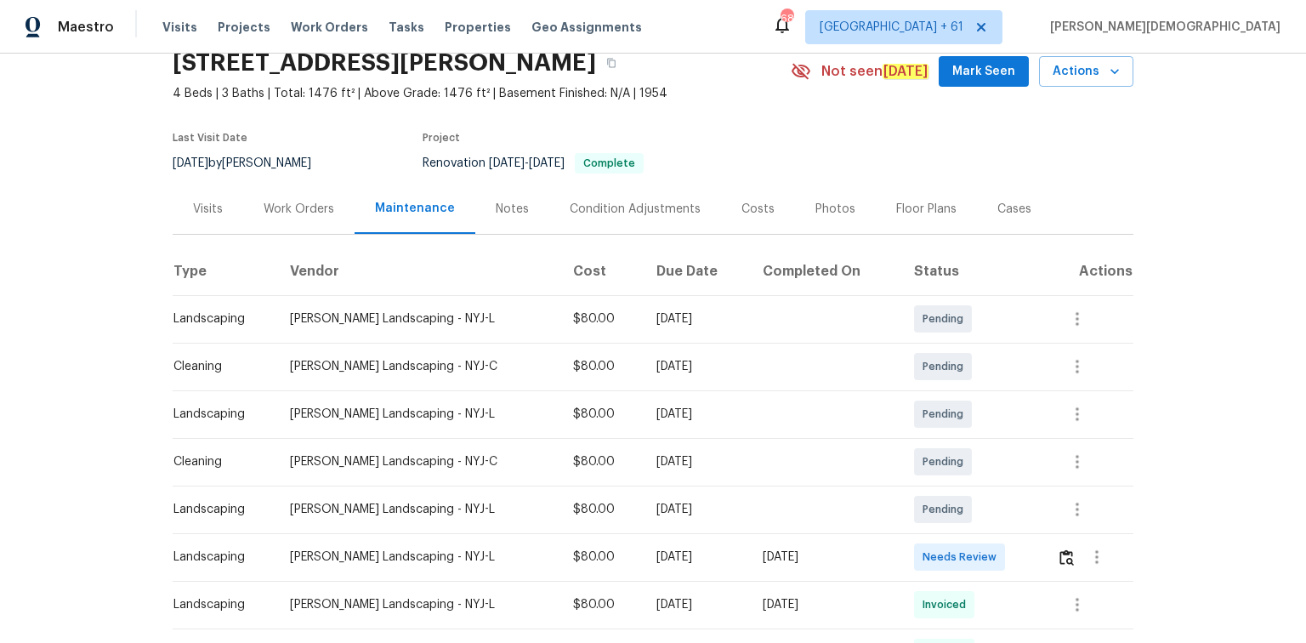
scroll to position [136, 0]
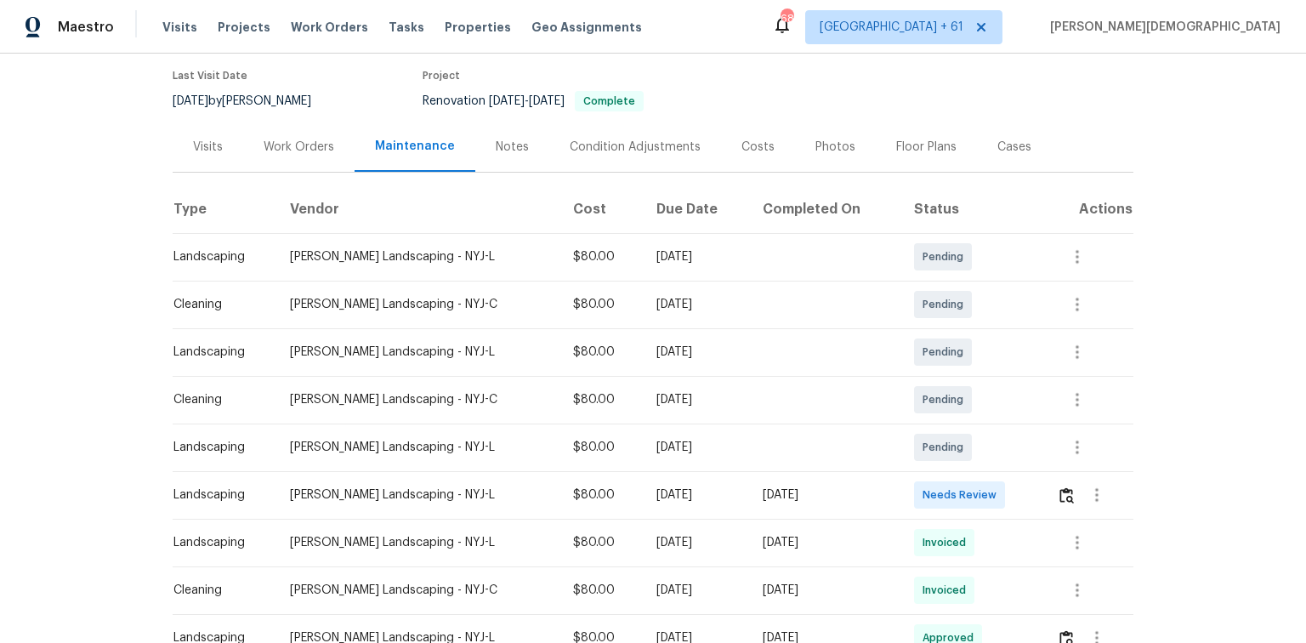
click at [929, 429] on td at bounding box center [1088, 495] width 90 height 48
click at [929, 429] on img "button" at bounding box center [1067, 495] width 14 height 16
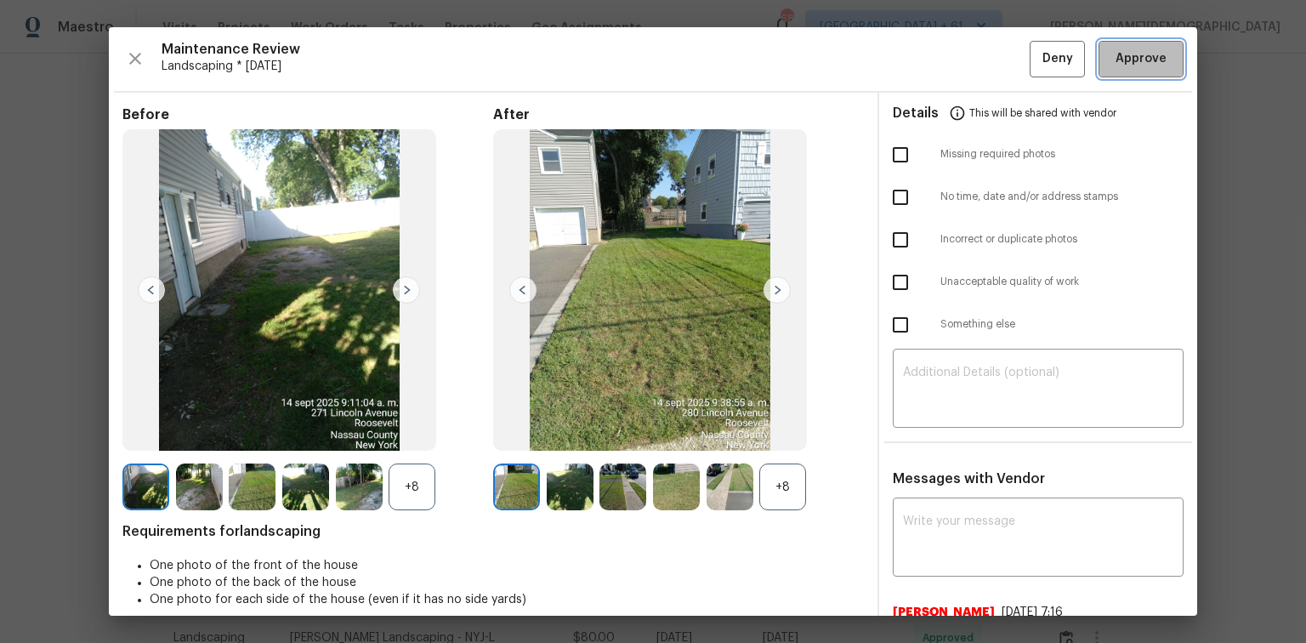
click at [929, 51] on span "Approve" at bounding box center [1141, 58] width 51 height 21
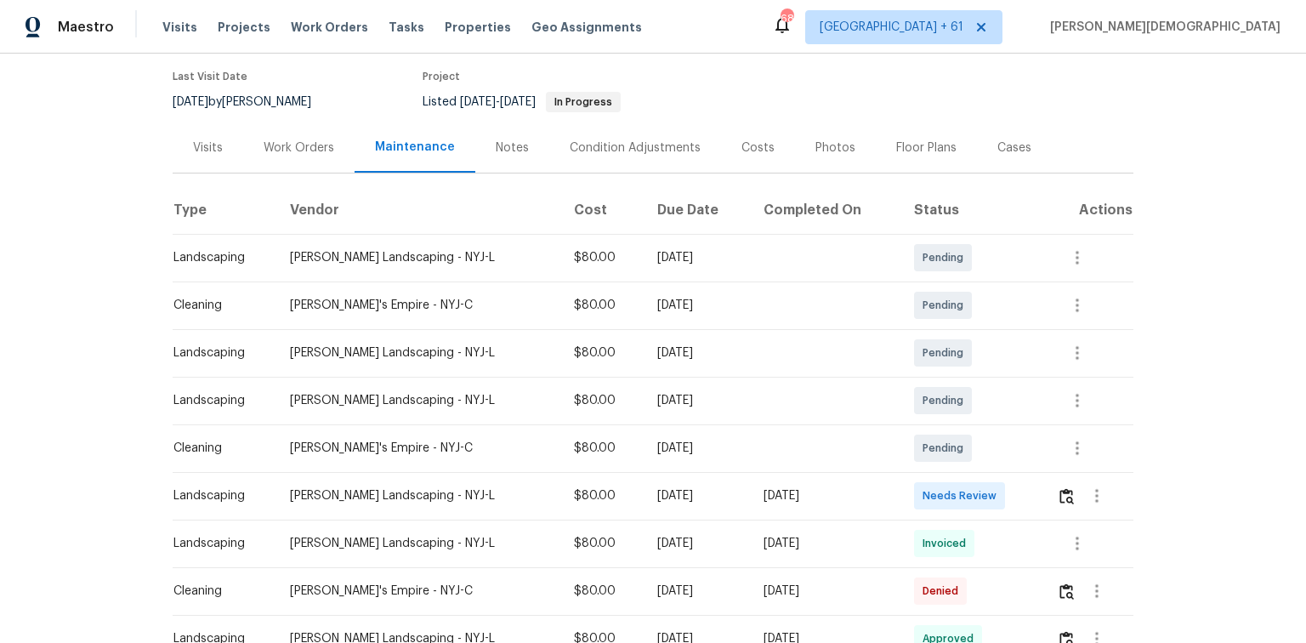
scroll to position [136, 0]
click at [929, 429] on img "button" at bounding box center [1067, 495] width 14 height 16
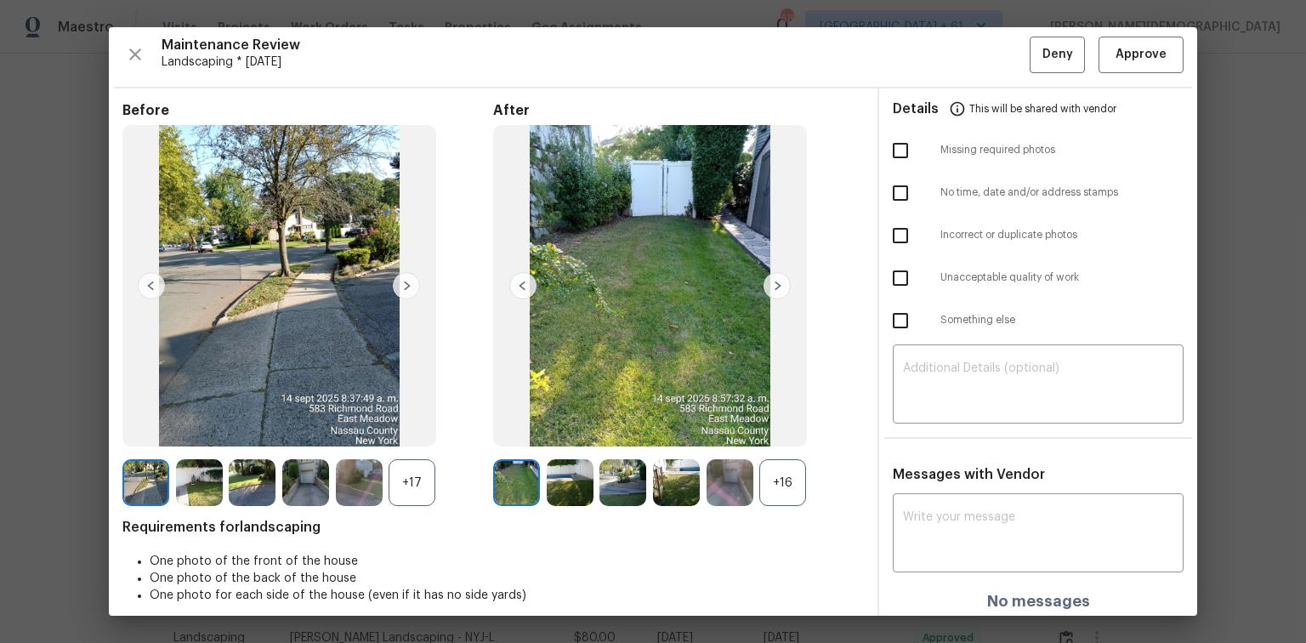
scroll to position [0, 0]
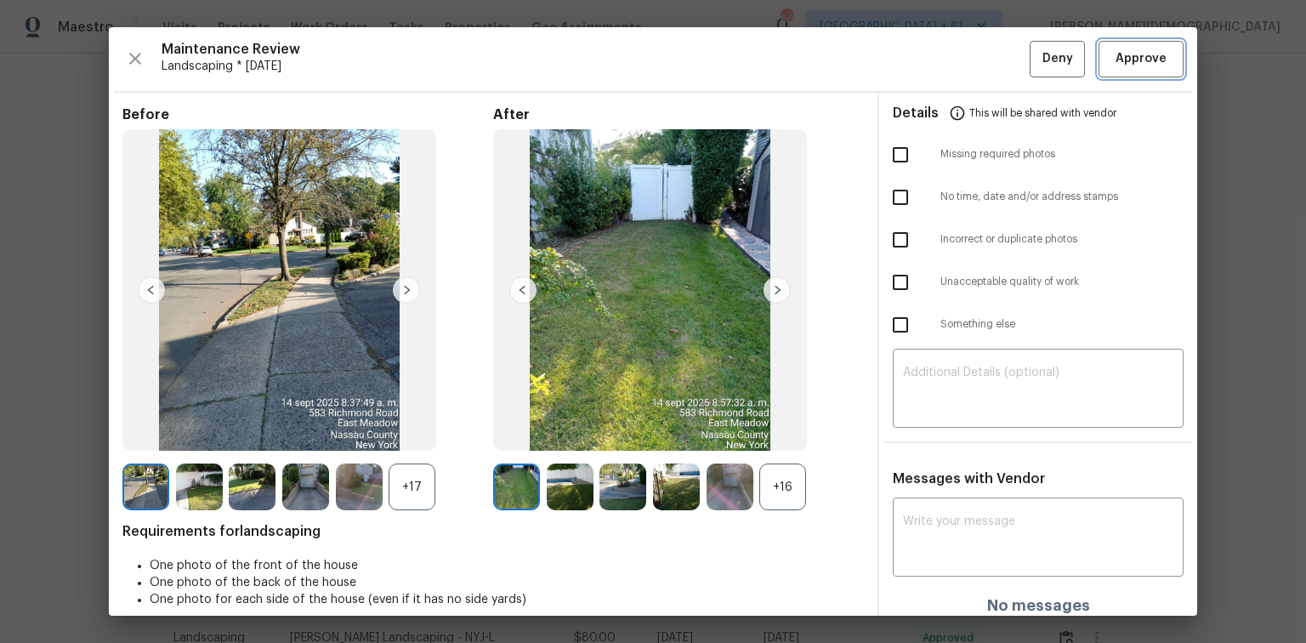
click at [929, 71] on button "Approve" at bounding box center [1141, 59] width 85 height 37
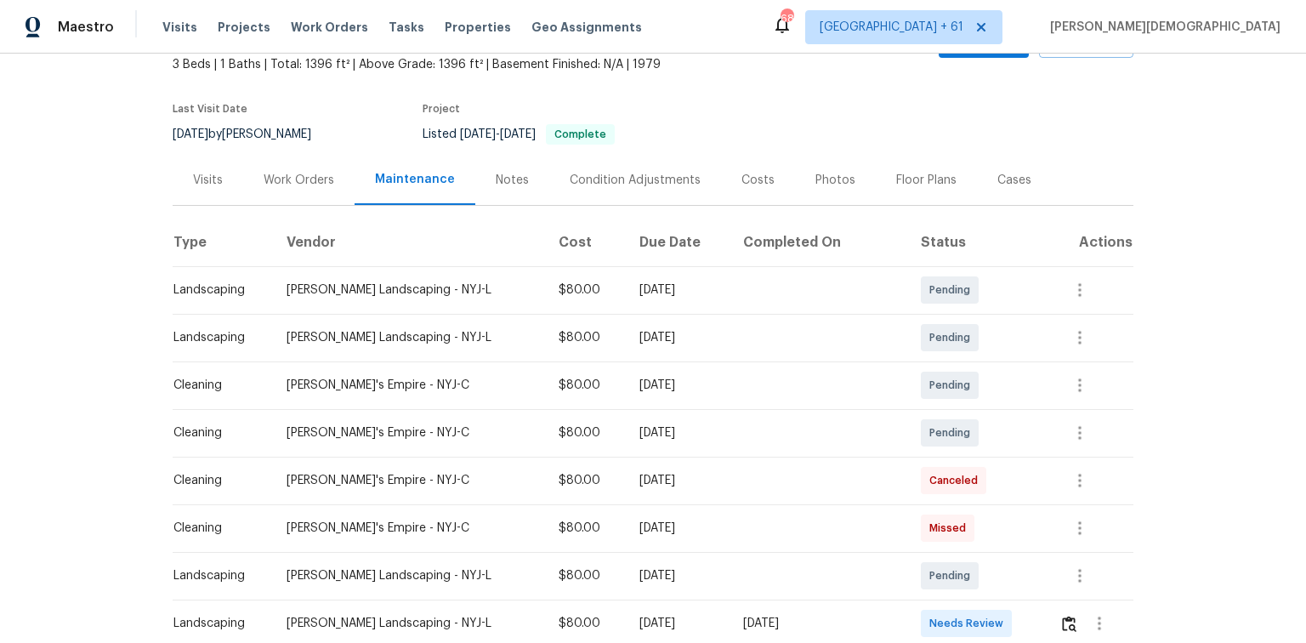
scroll to position [272, 0]
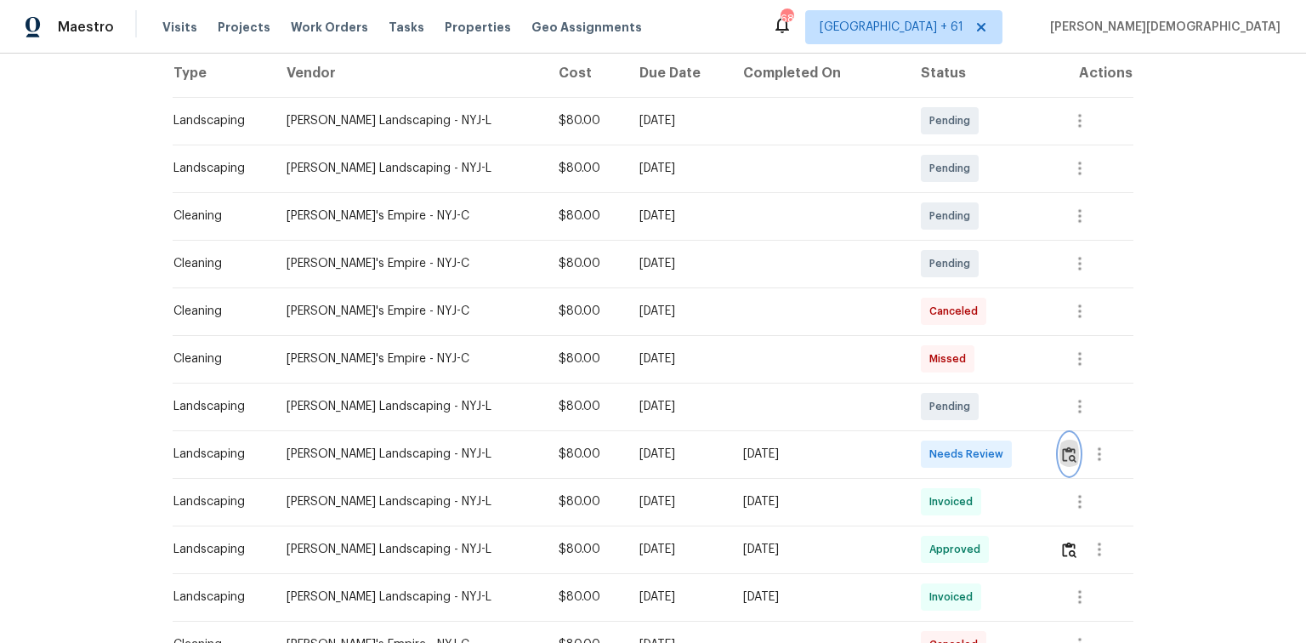
click at [929, 429] on img "button" at bounding box center [1069, 454] width 14 height 16
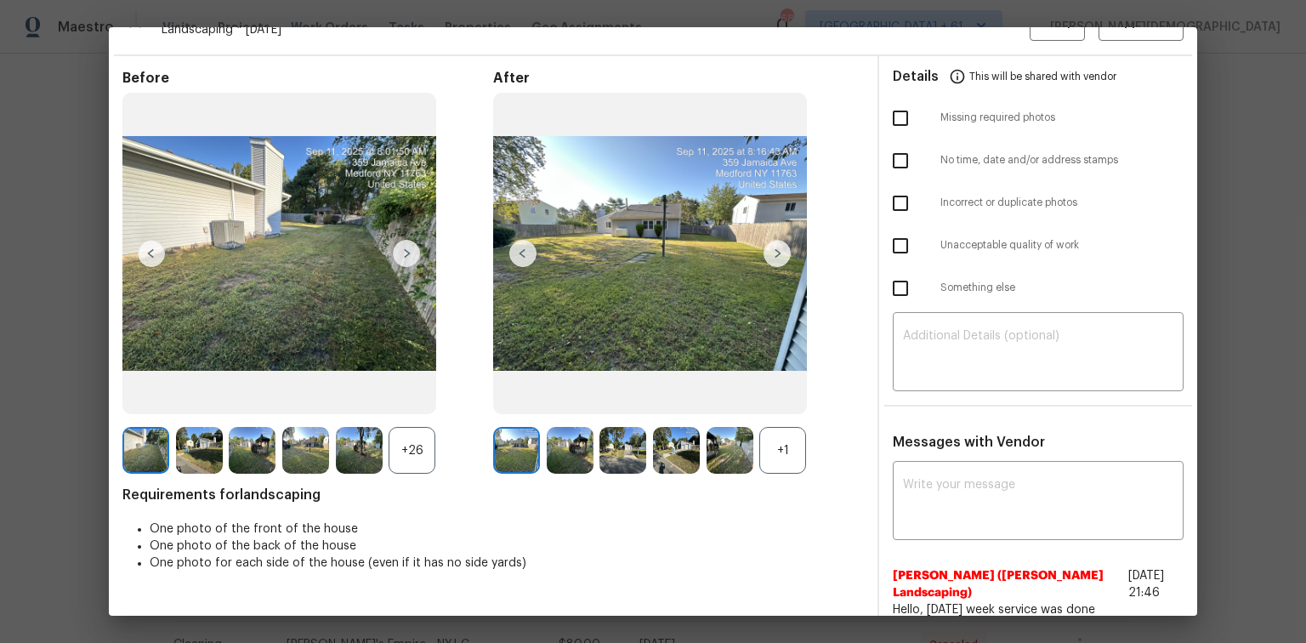
scroll to position [0, 0]
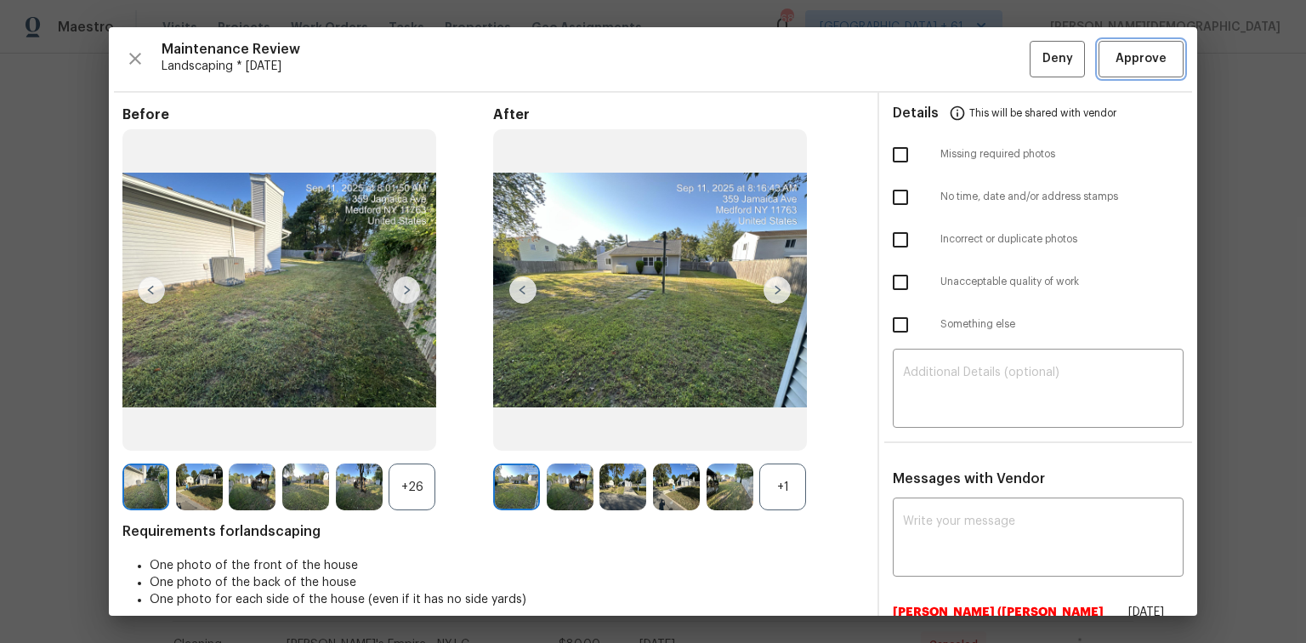
click at [929, 54] on span "Approve" at bounding box center [1141, 58] width 51 height 21
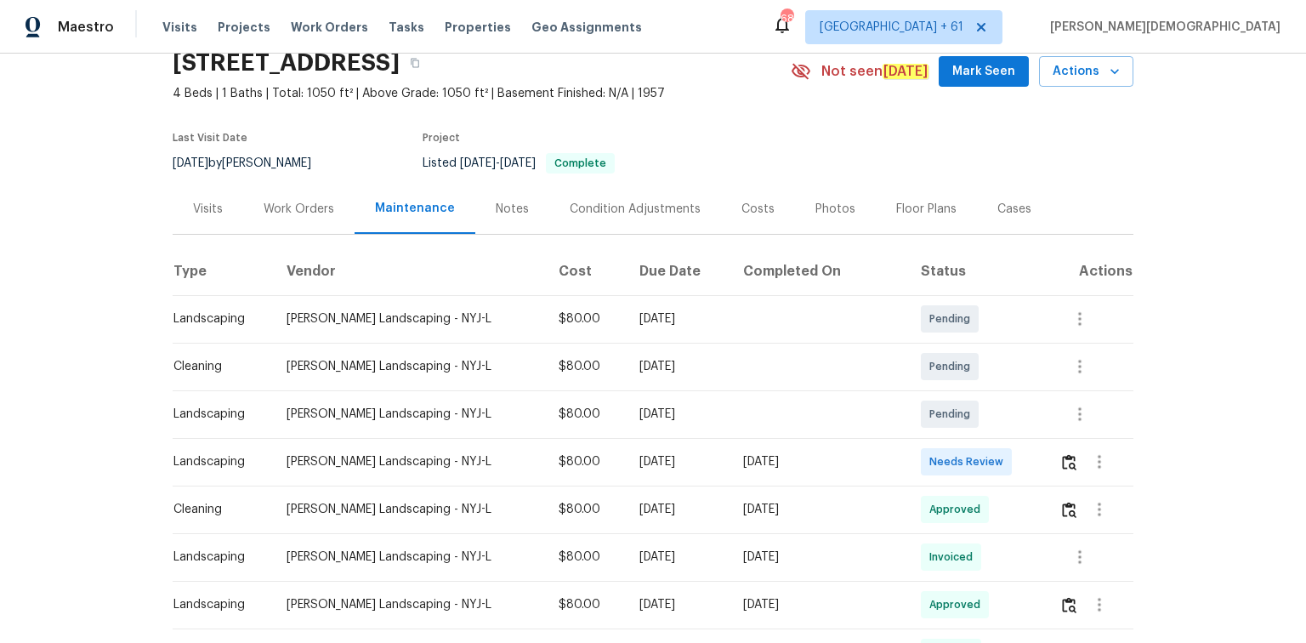
scroll to position [136, 0]
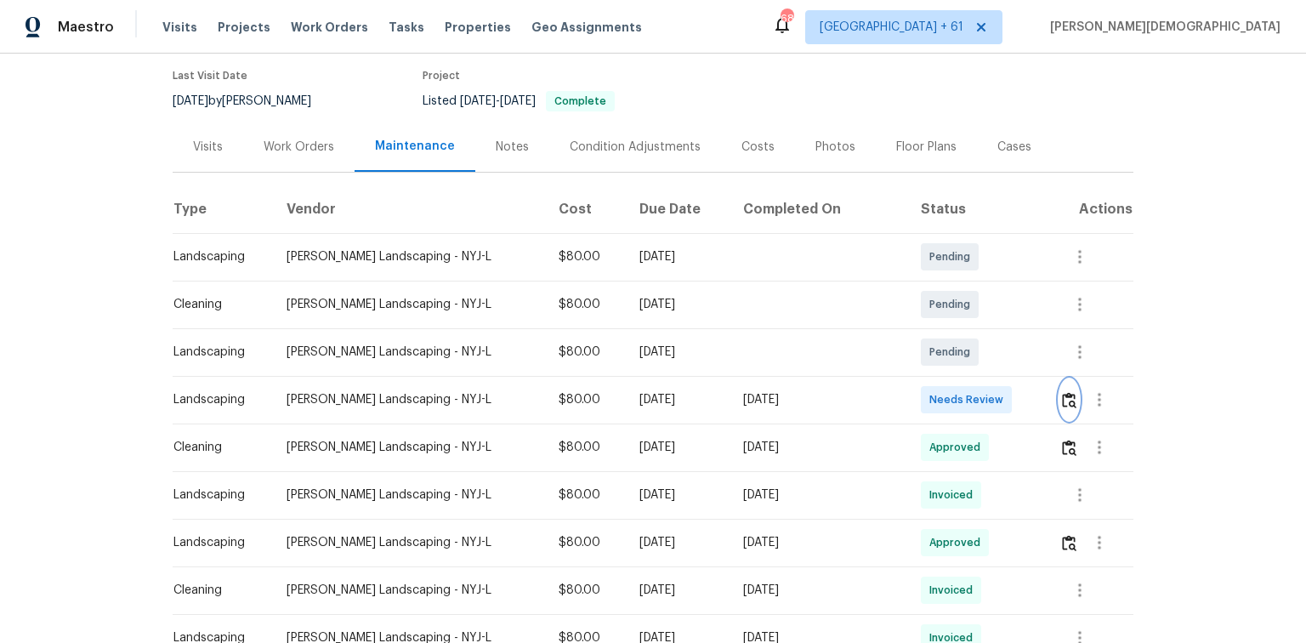
click at [929, 397] on img "button" at bounding box center [1069, 400] width 14 height 16
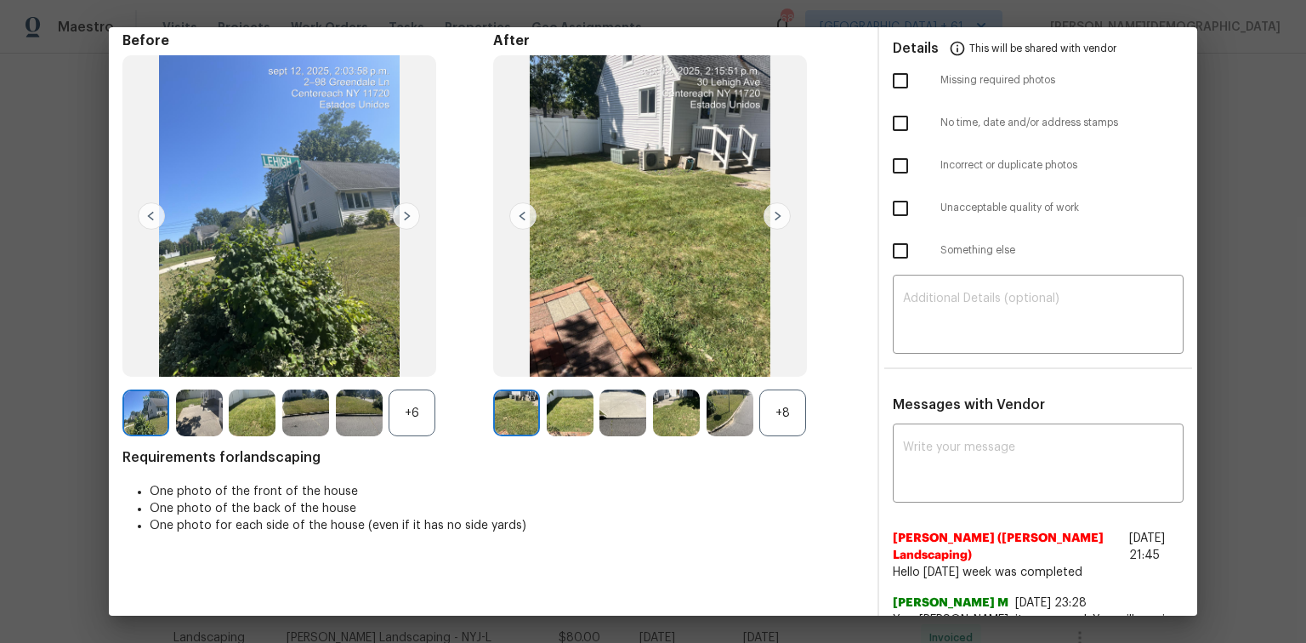
scroll to position [0, 0]
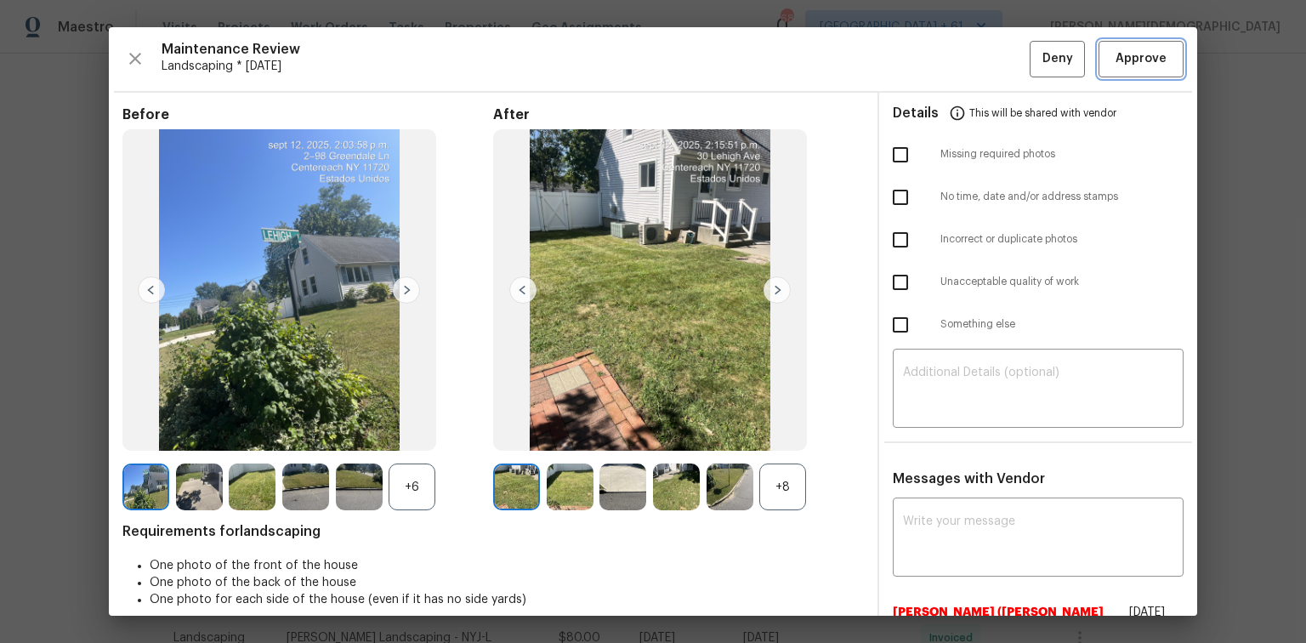
click at [929, 58] on span "Approve" at bounding box center [1141, 58] width 51 height 21
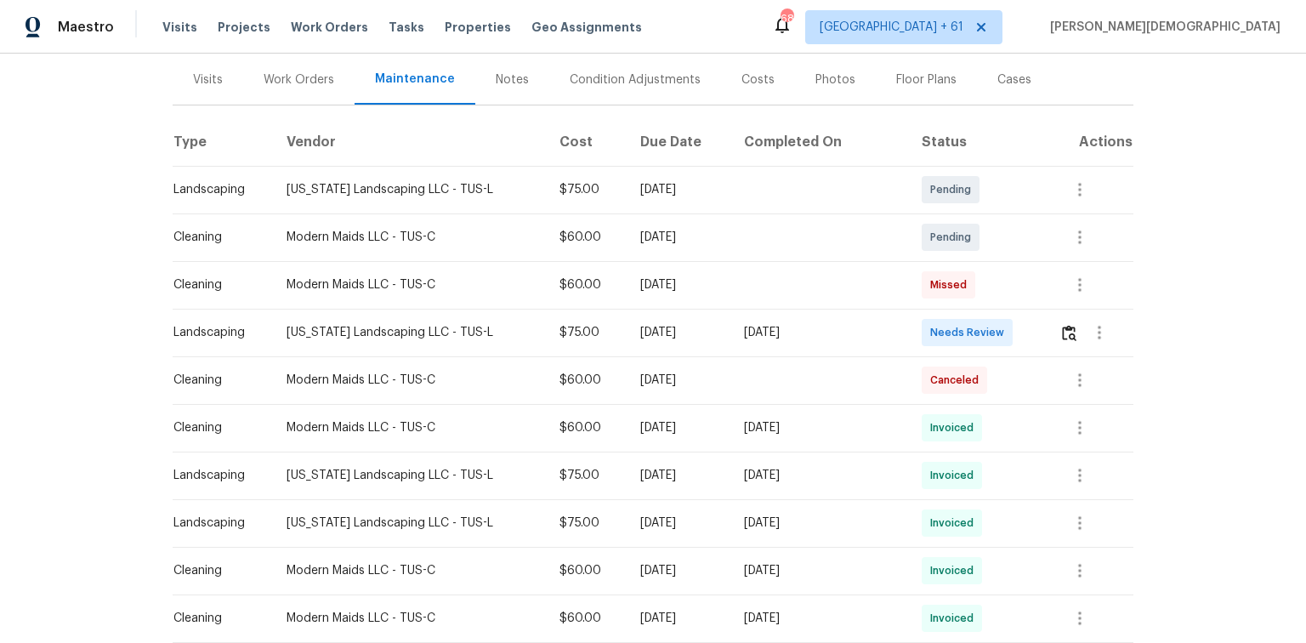
scroll to position [204, 0]
click at [929, 329] on img "button" at bounding box center [1069, 332] width 14 height 16
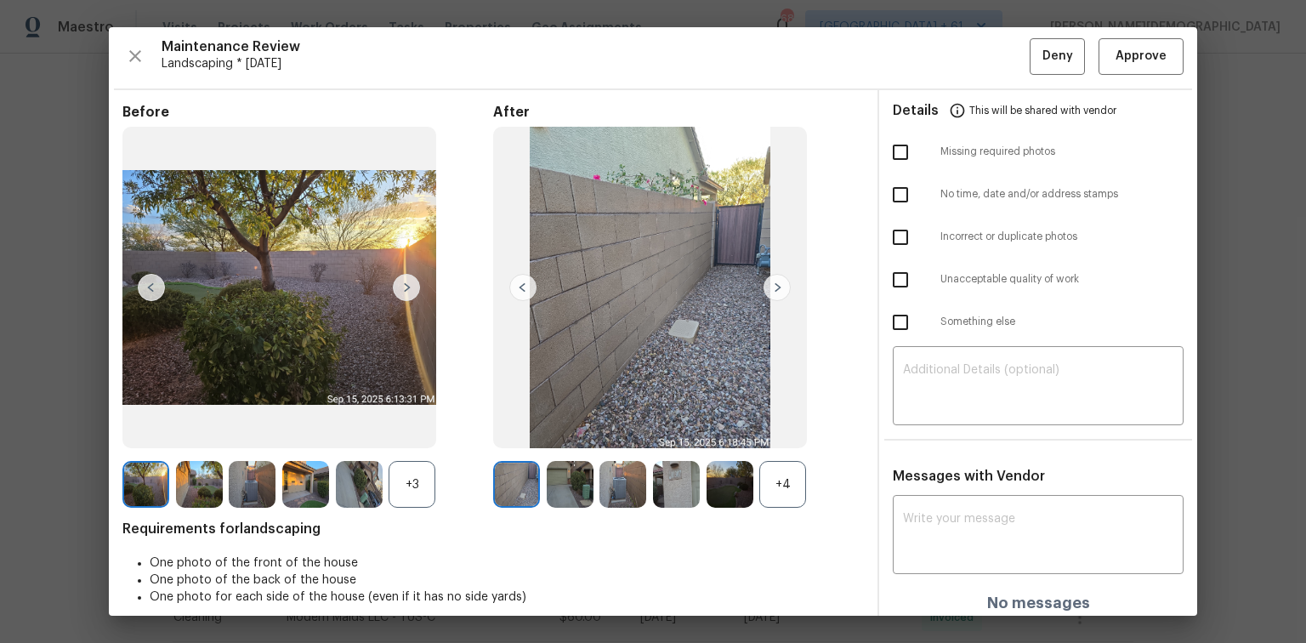
scroll to position [0, 0]
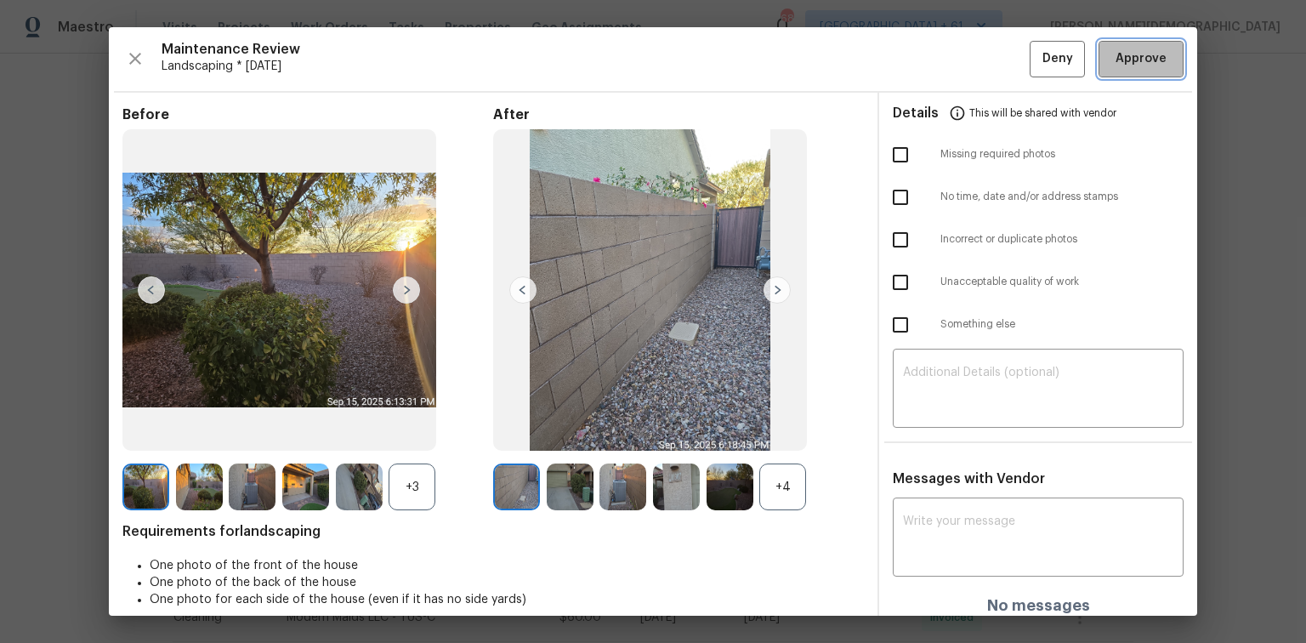
click at [929, 69] on button "Approve" at bounding box center [1141, 59] width 85 height 37
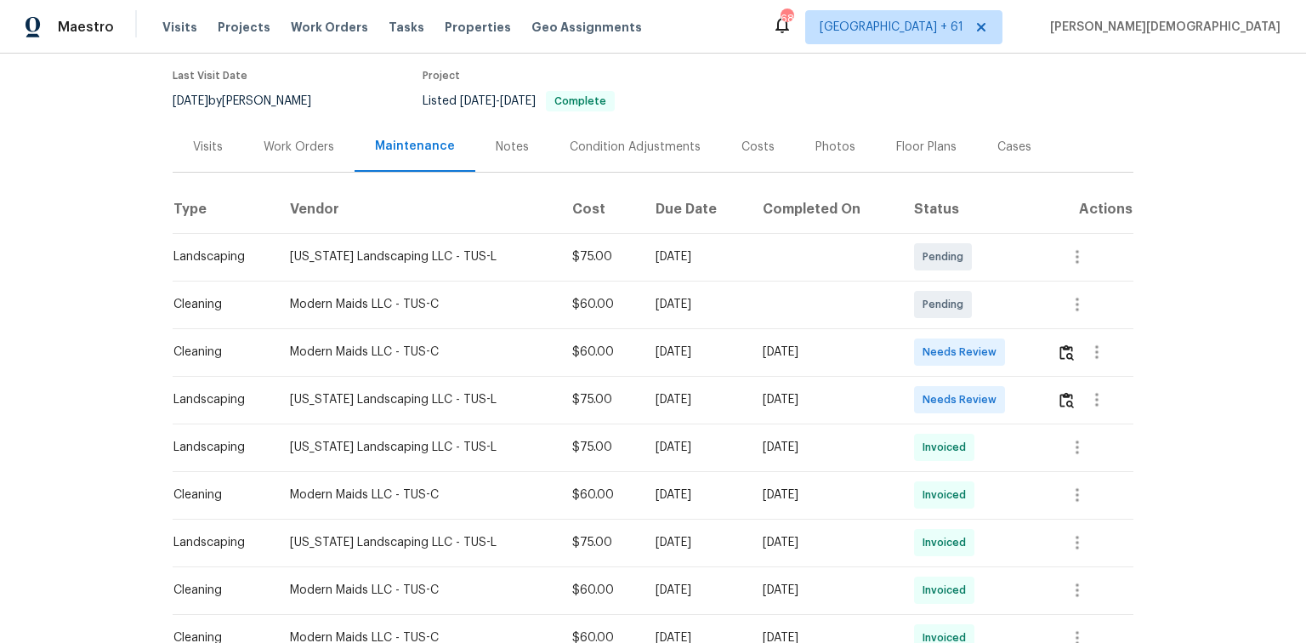
scroll to position [204, 0]
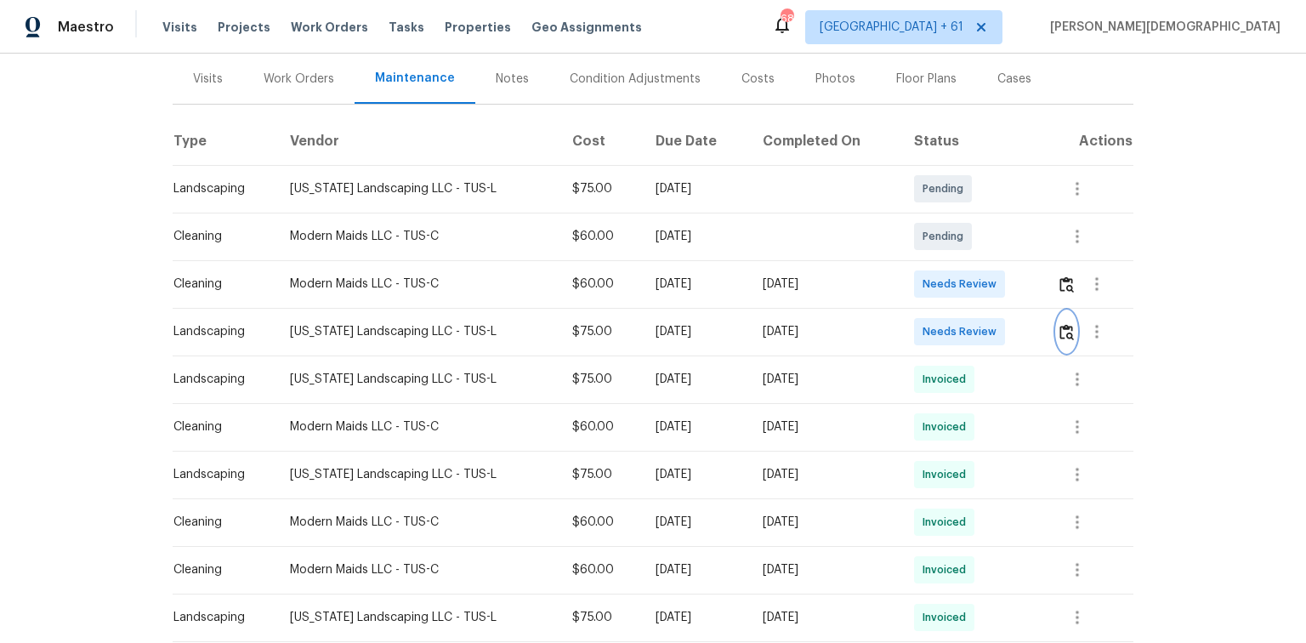
click at [1062, 324] on img "button" at bounding box center [1067, 332] width 14 height 16
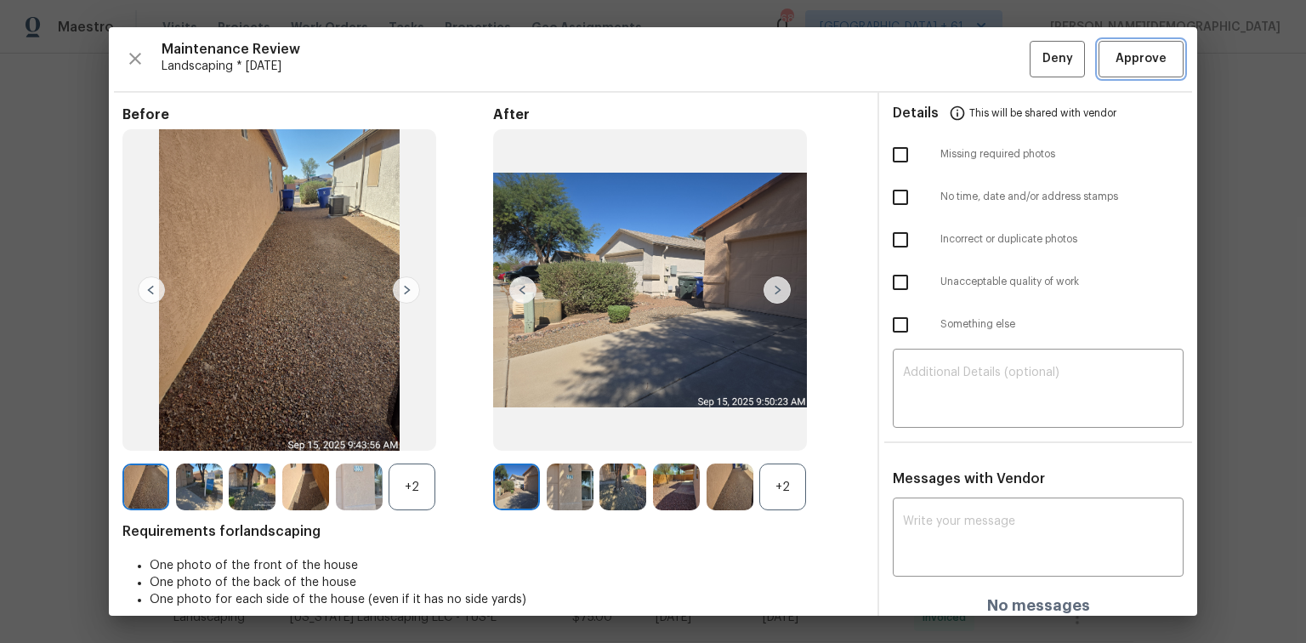
click at [1119, 68] on button "Approve" at bounding box center [1141, 59] width 85 height 37
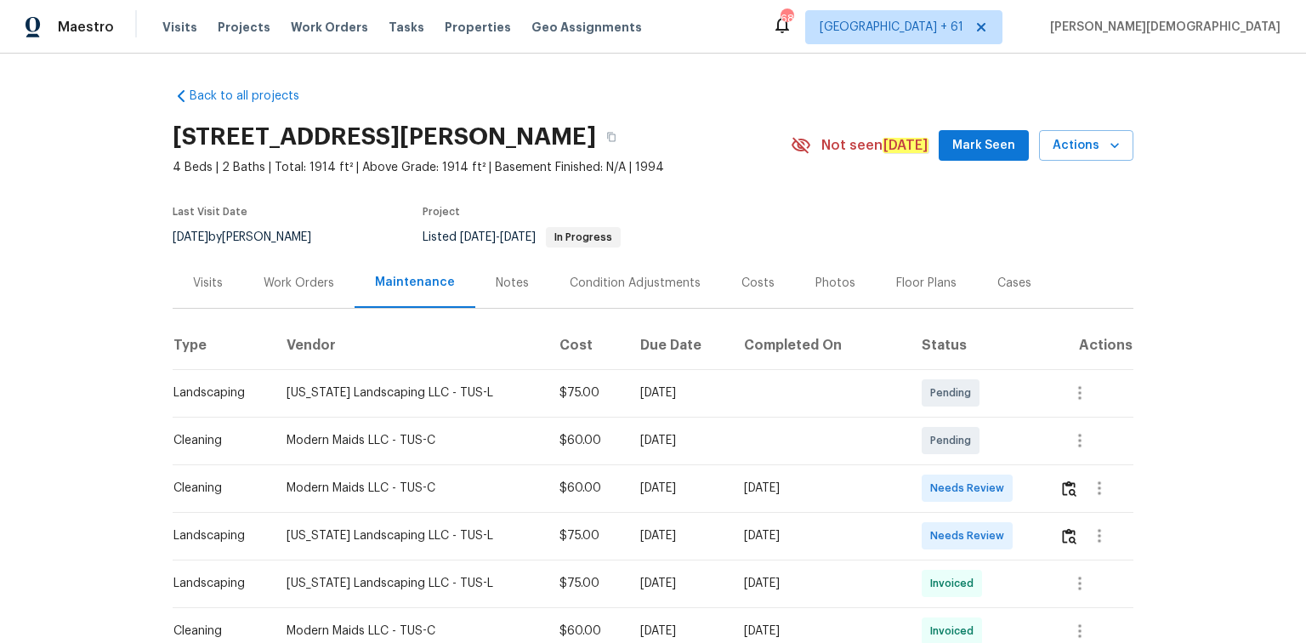
scroll to position [136, 0]
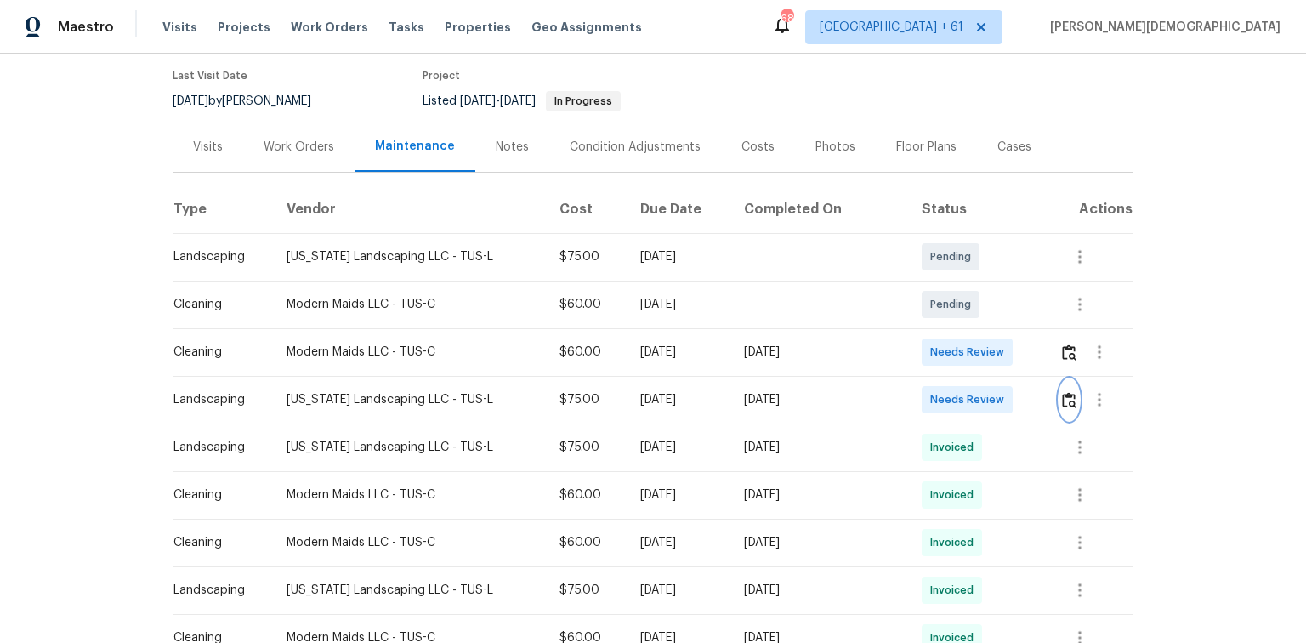
click at [929, 392] on img "button" at bounding box center [1069, 400] width 14 height 16
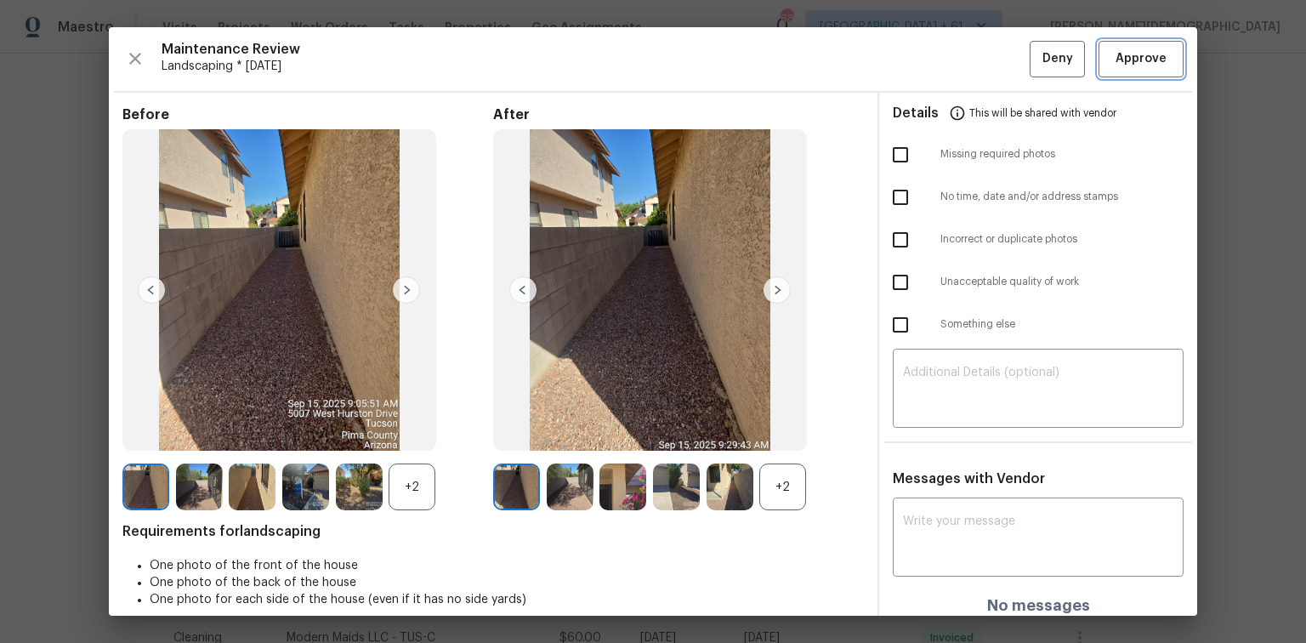
click at [929, 72] on button "Approve" at bounding box center [1141, 59] width 85 height 37
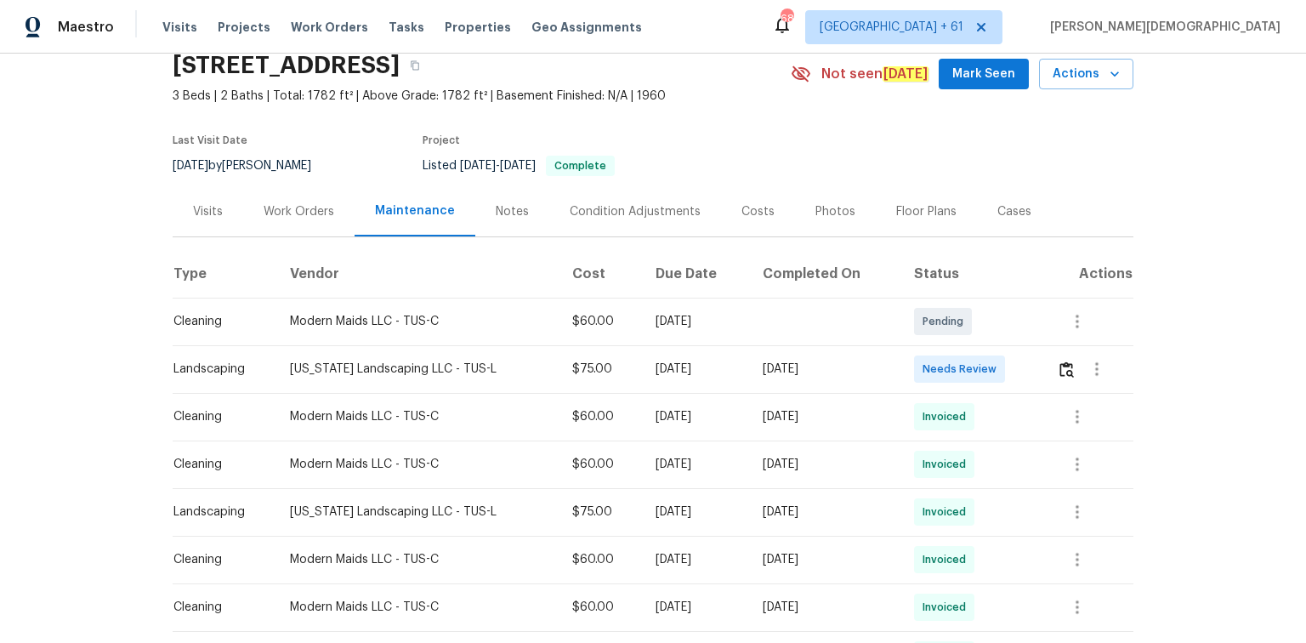
scroll to position [136, 0]
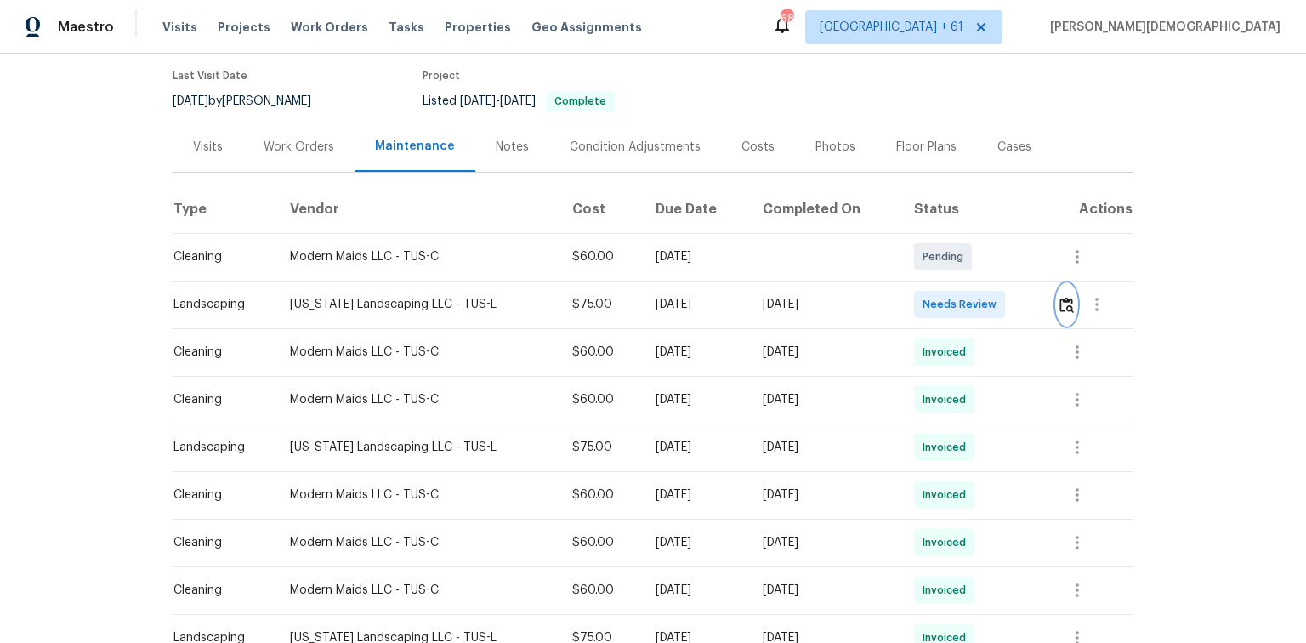
click at [929, 297] on img "button" at bounding box center [1067, 305] width 14 height 16
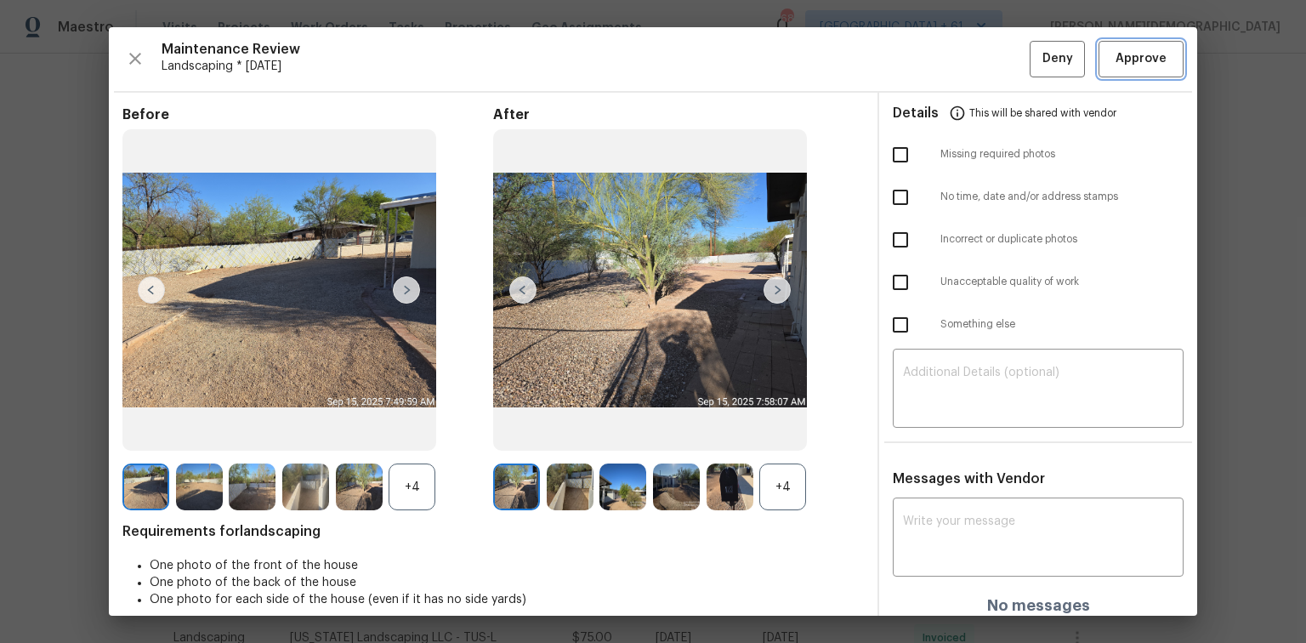
click at [929, 58] on span "Approve" at bounding box center [1141, 58] width 51 height 21
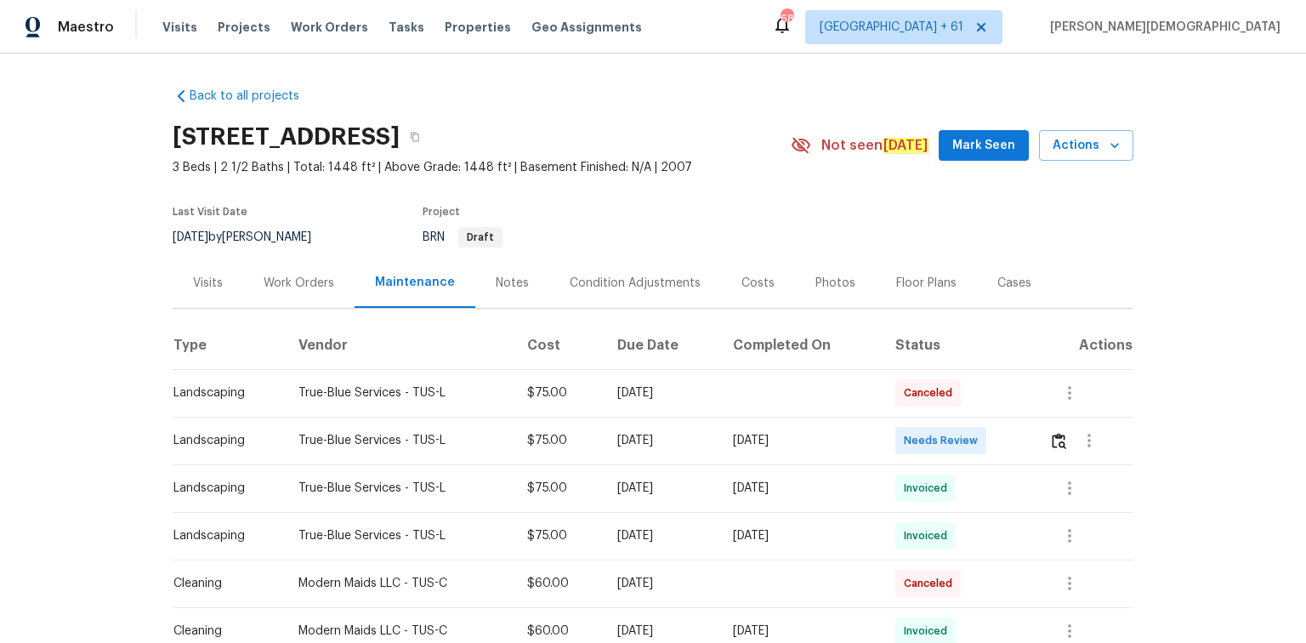
scroll to position [136, 0]
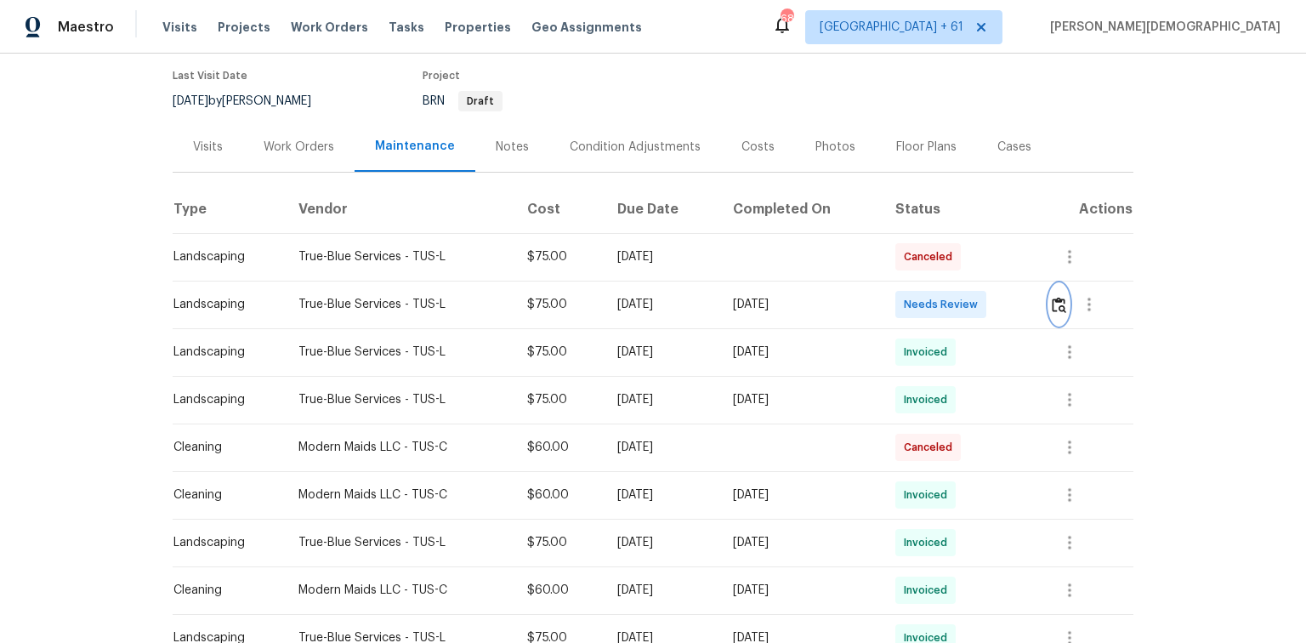
click at [929, 299] on button "button" at bounding box center [1059, 304] width 20 height 41
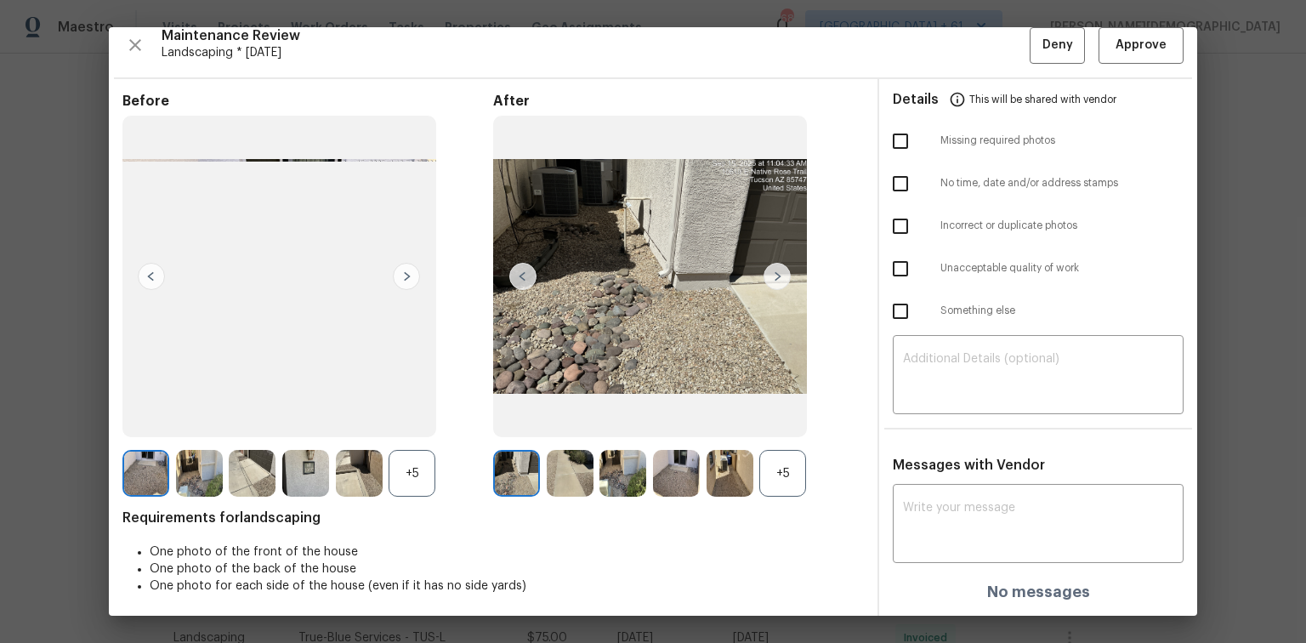
scroll to position [0, 0]
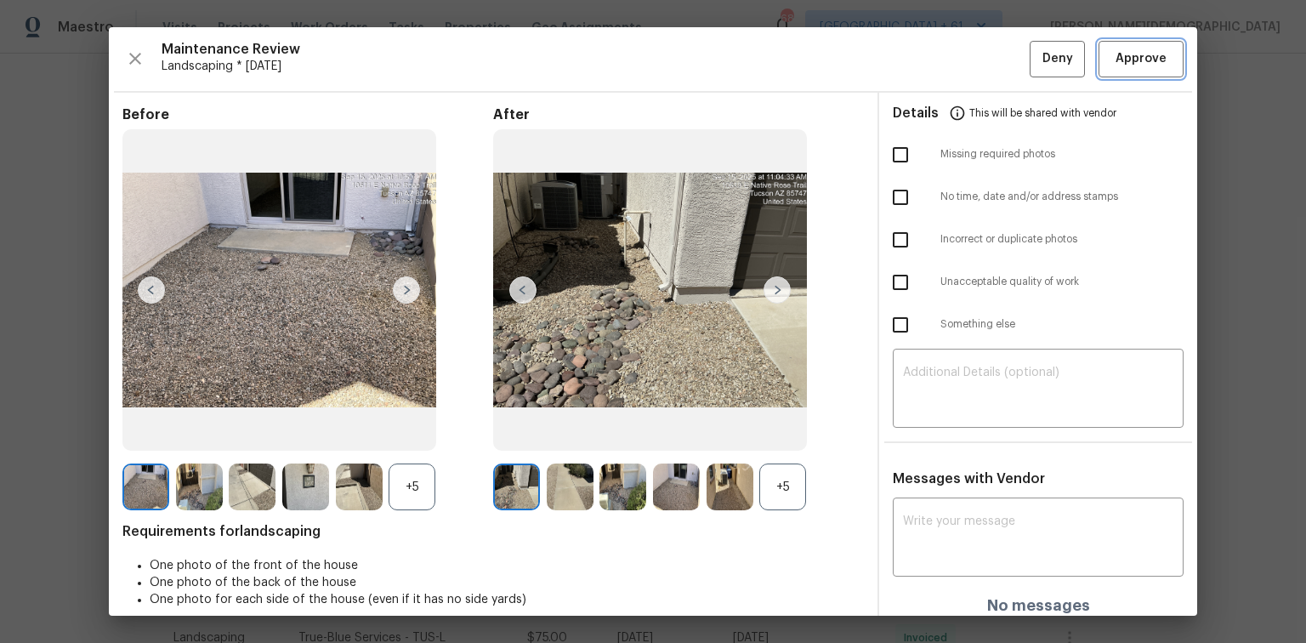
click at [929, 70] on button "Approve" at bounding box center [1141, 59] width 85 height 37
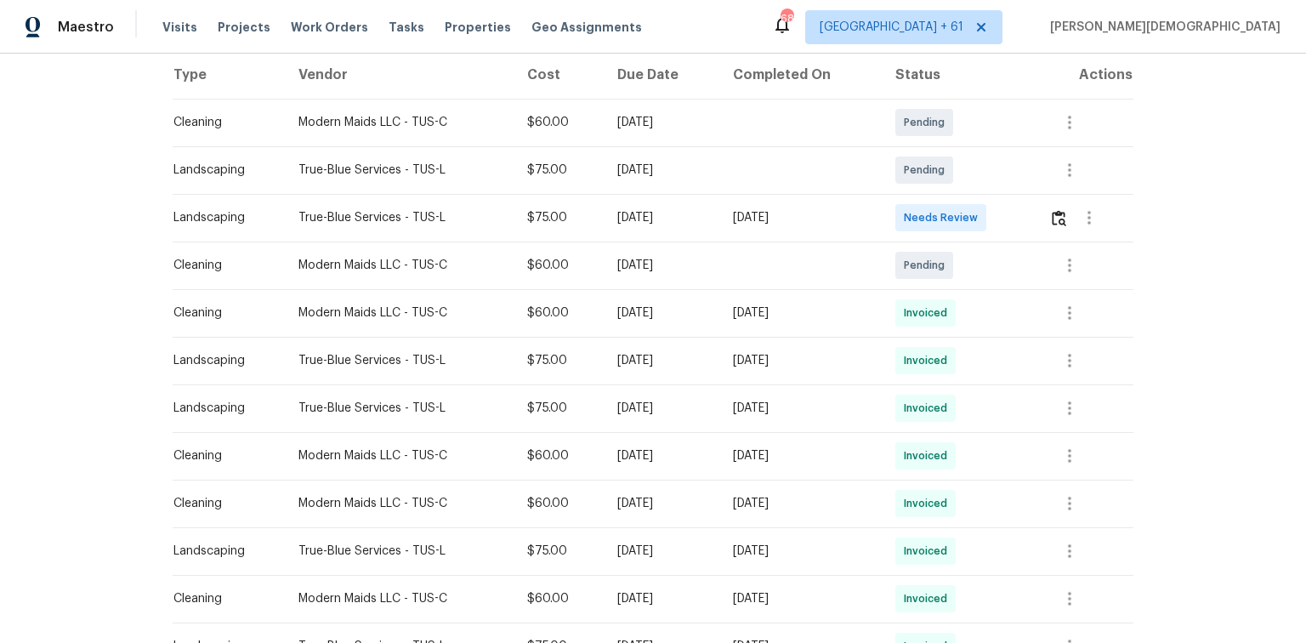
scroll to position [272, 0]
click at [929, 213] on img "button" at bounding box center [1059, 216] width 14 height 16
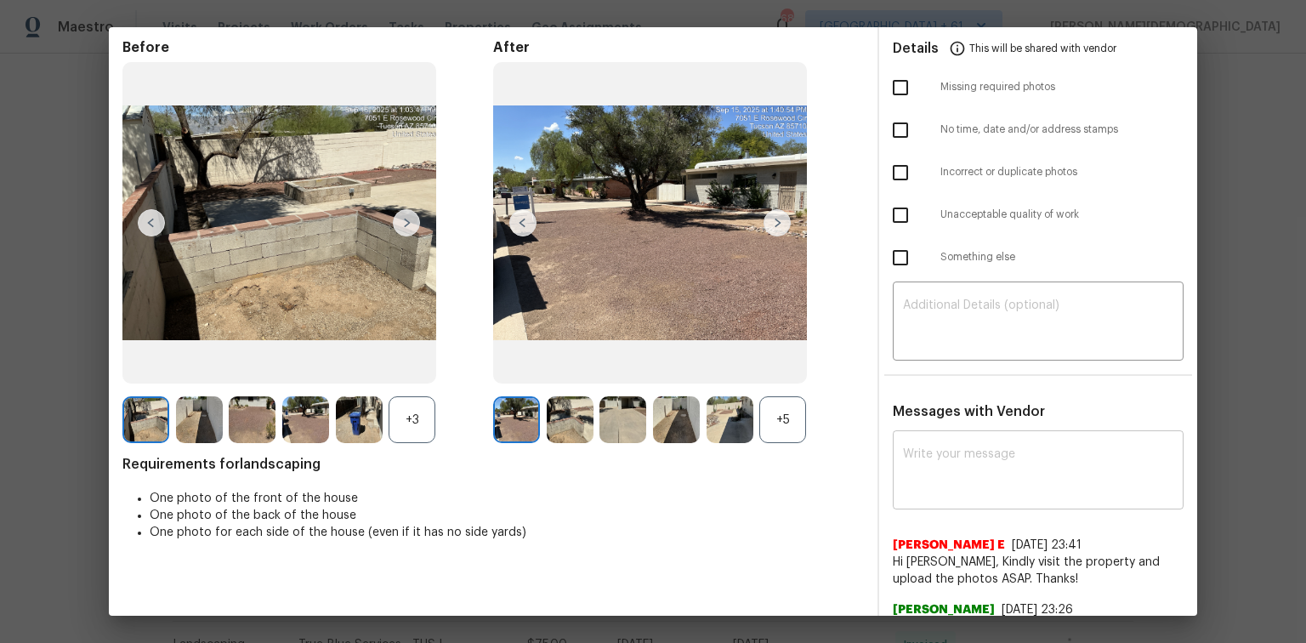
scroll to position [0, 0]
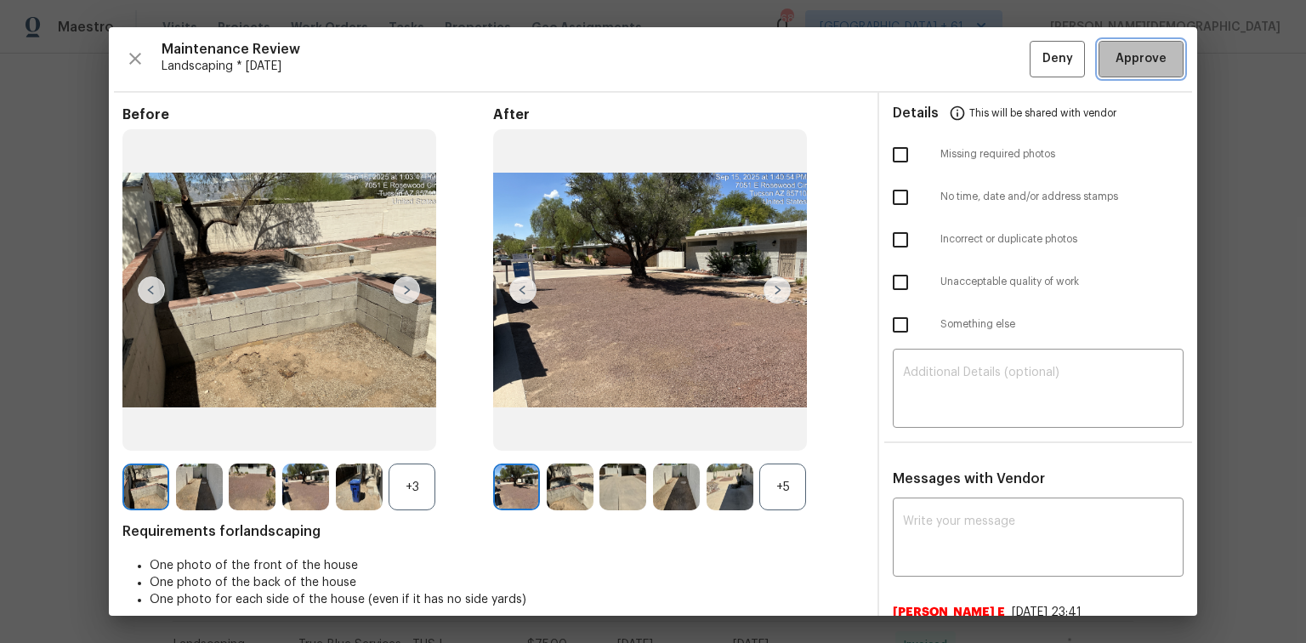
click at [929, 59] on span "Approve" at bounding box center [1141, 58] width 51 height 21
